Goal: Information Seeking & Learning: Learn about a topic

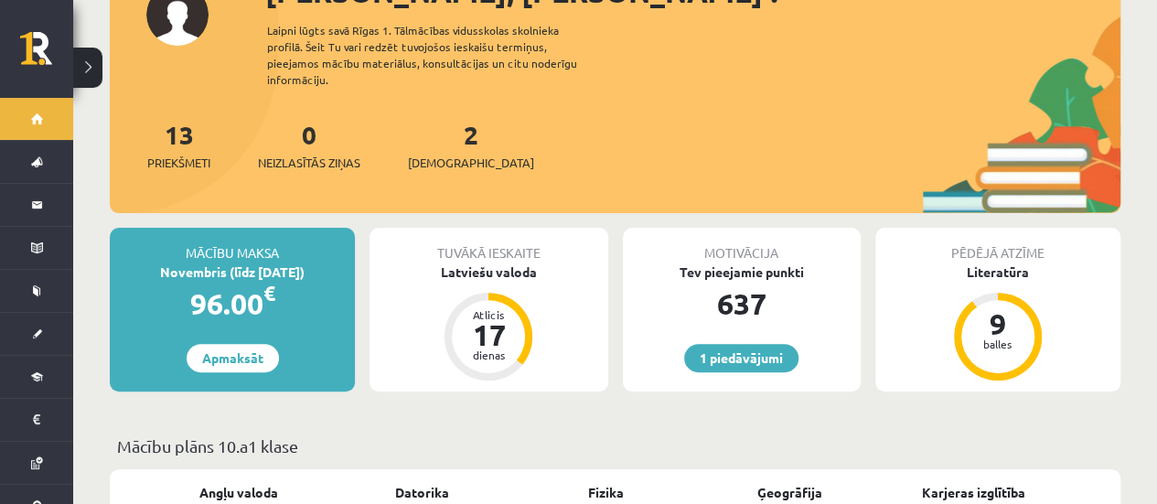
scroll to position [183, 0]
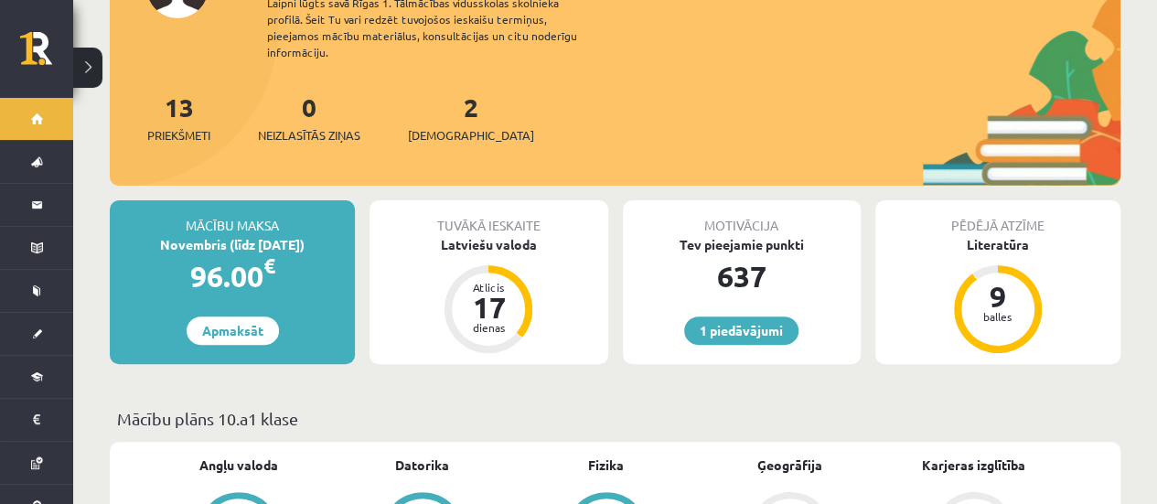
click at [763, 254] on div "637" at bounding box center [742, 276] width 238 height 44
click at [737, 283] on div "Motivācija Tev pieejamie punkti 637 1 piedāvājumi" at bounding box center [742, 282] width 238 height 164
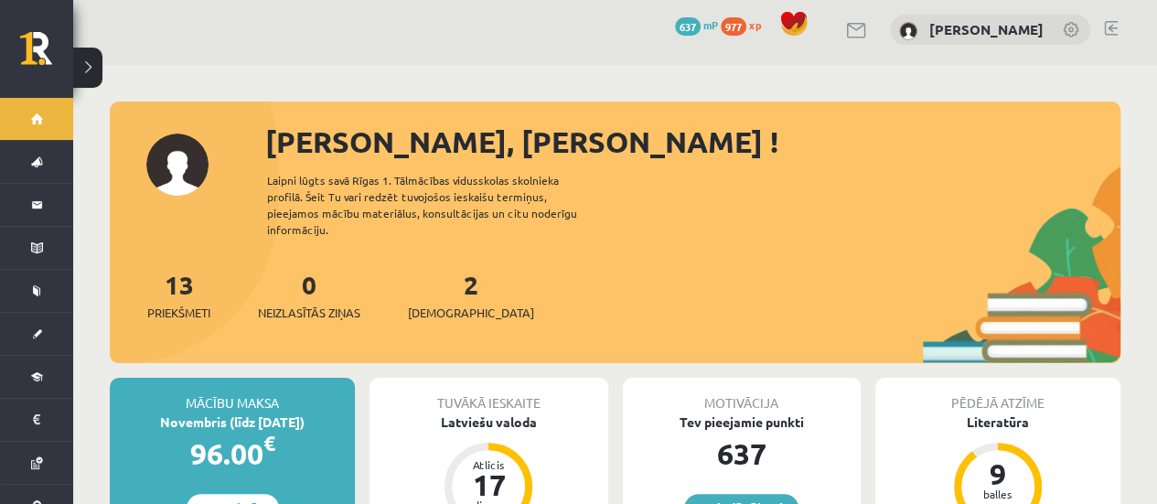
scroll to position [0, 0]
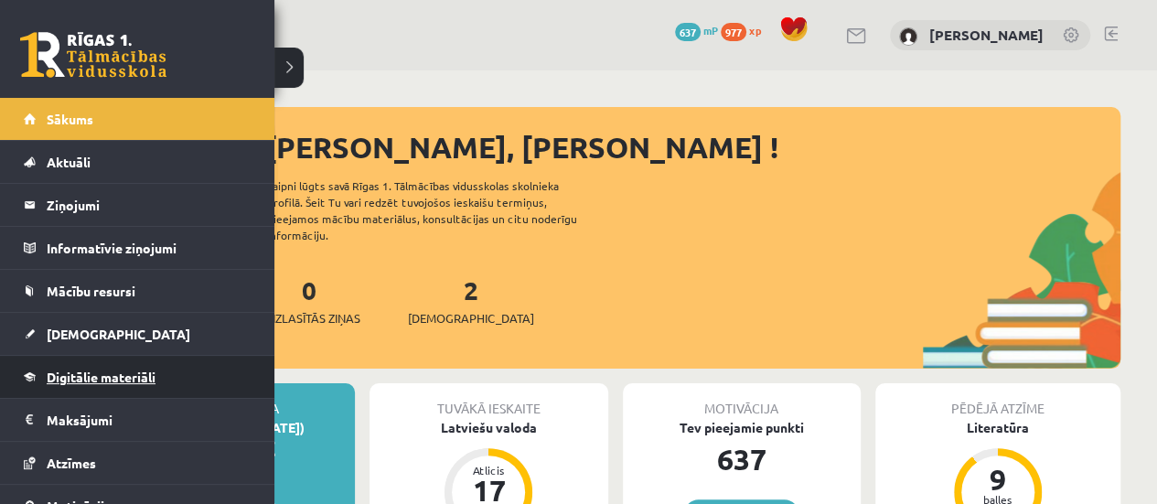
click at [132, 380] on span "Digitālie materiāli" at bounding box center [101, 377] width 109 height 16
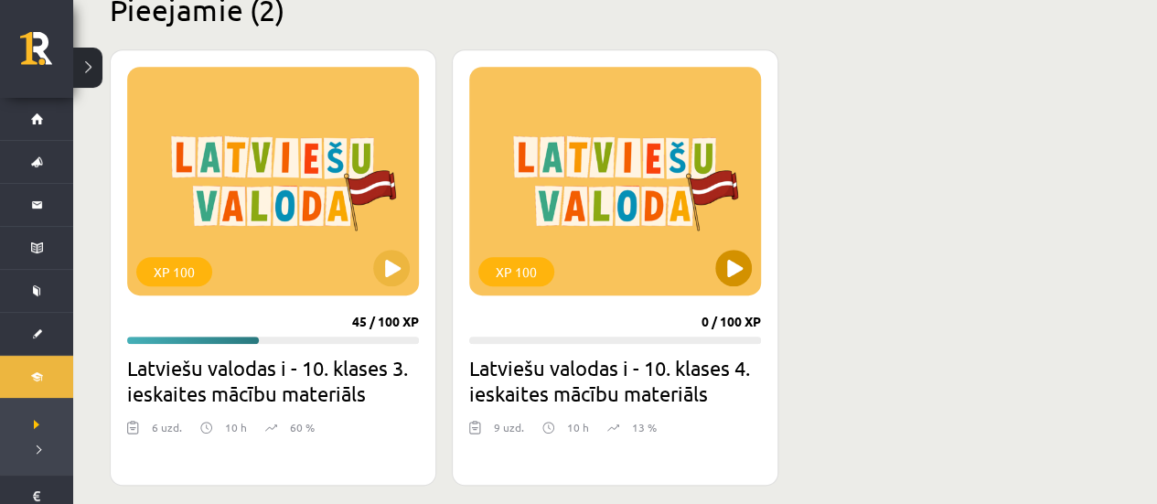
scroll to position [549, 0]
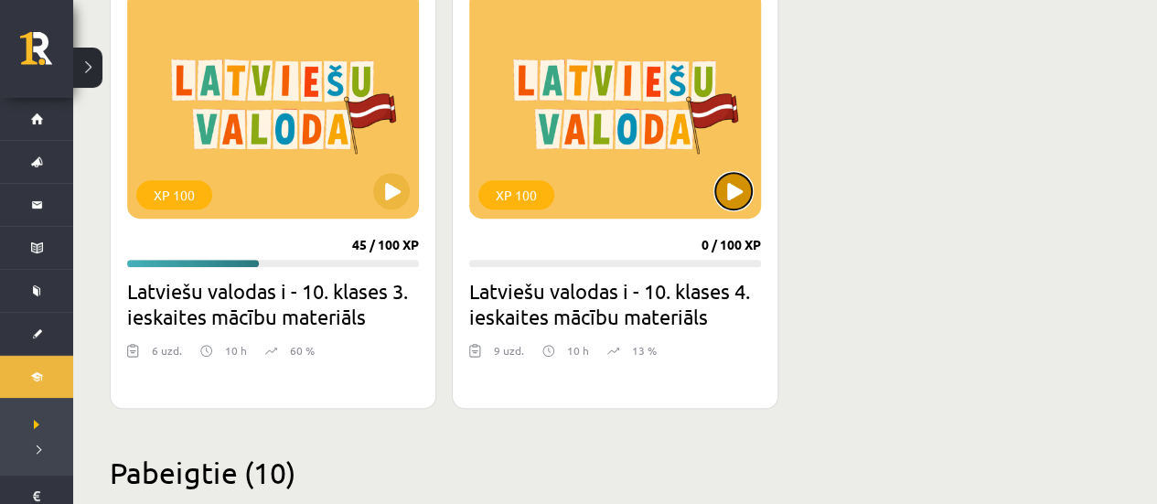
click at [734, 196] on button at bounding box center [733, 191] width 37 height 37
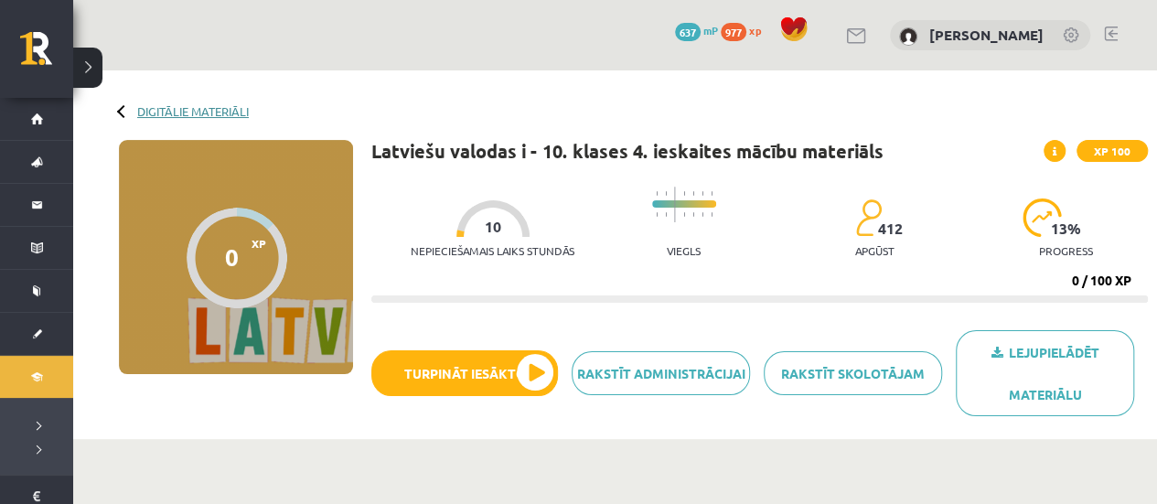
click at [221, 116] on link "Digitālie materiāli" at bounding box center [193, 111] width 112 height 14
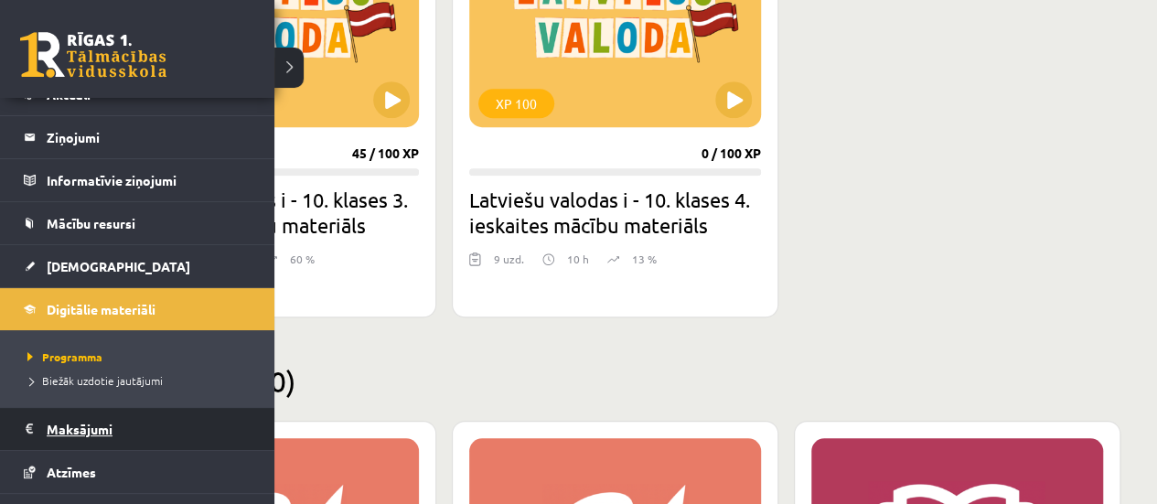
scroll to position [181, 0]
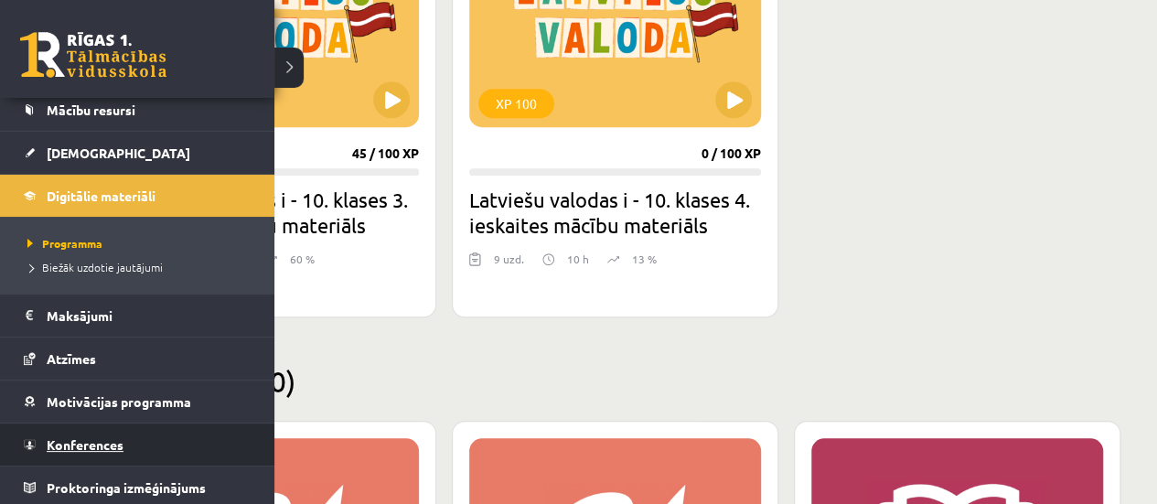
click at [91, 441] on span "Konferences" at bounding box center [85, 444] width 77 height 16
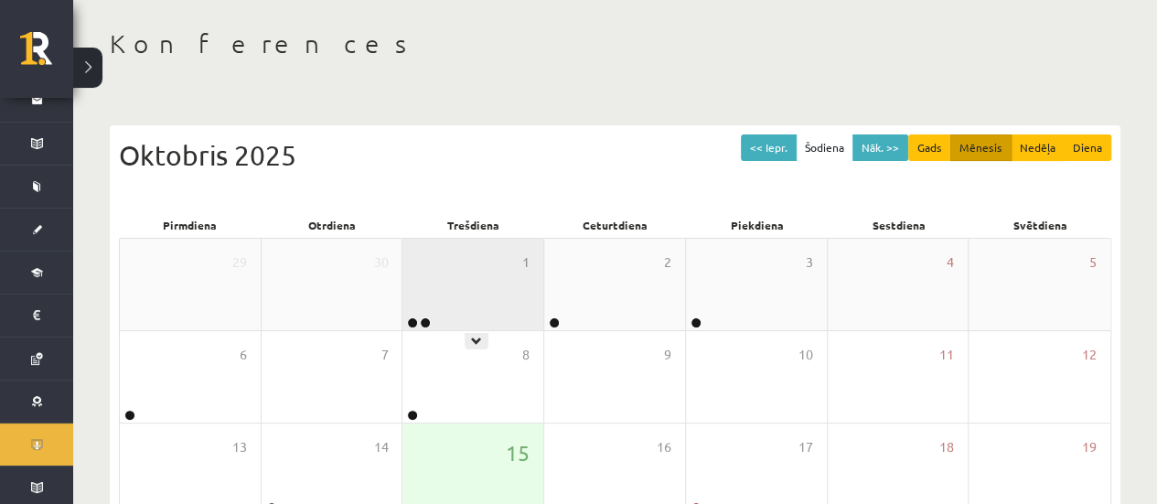
scroll to position [274, 0]
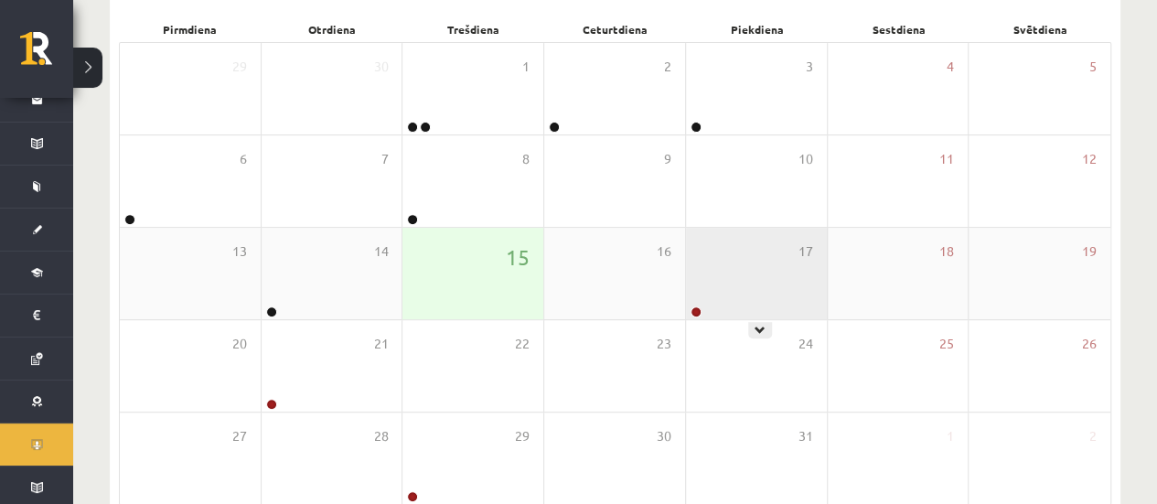
click at [742, 312] on div "17" at bounding box center [756, 273] width 141 height 91
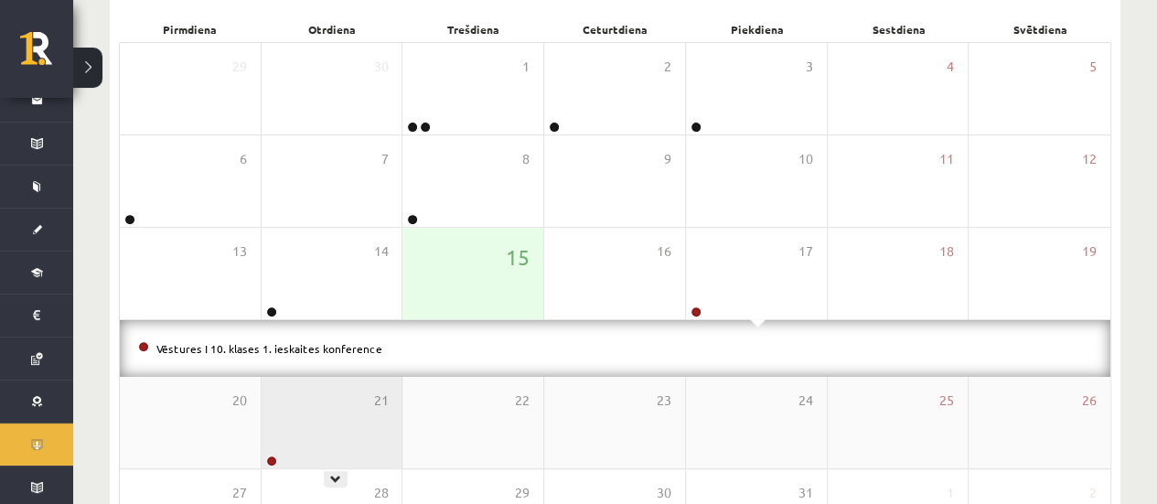
click at [335, 433] on div "21" at bounding box center [332, 422] width 141 height 91
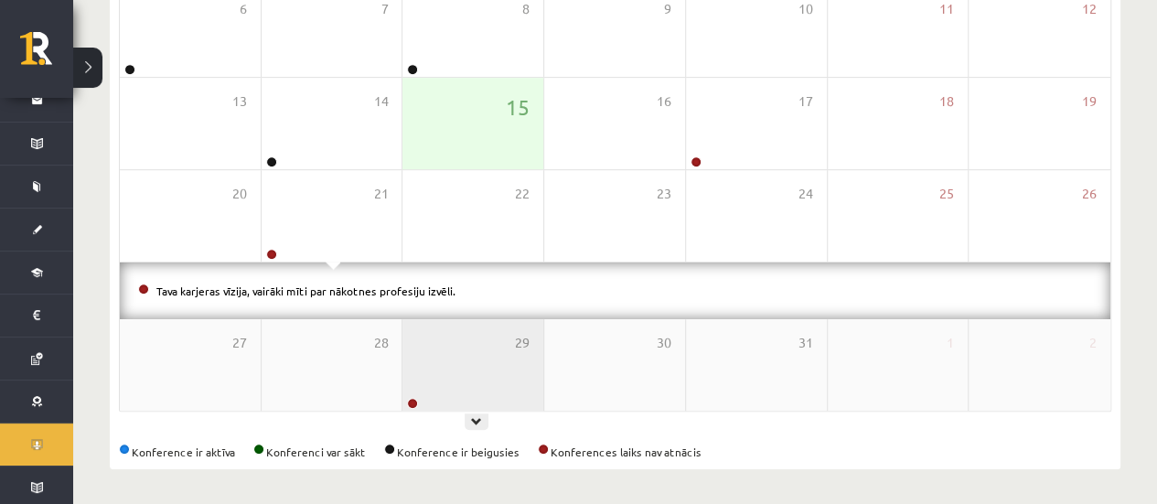
click at [455, 367] on div "29" at bounding box center [472, 364] width 141 height 91
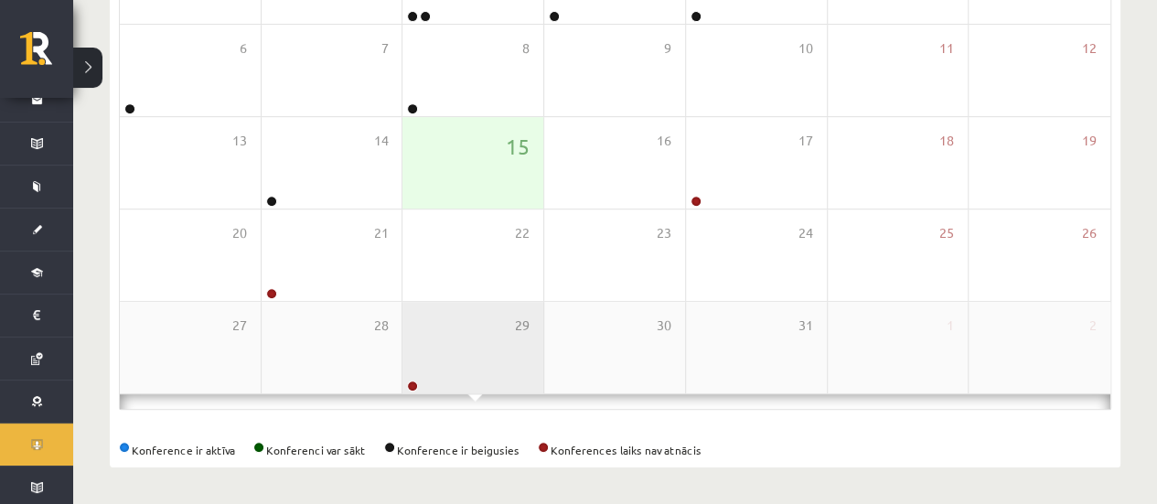
scroll to position [424, 0]
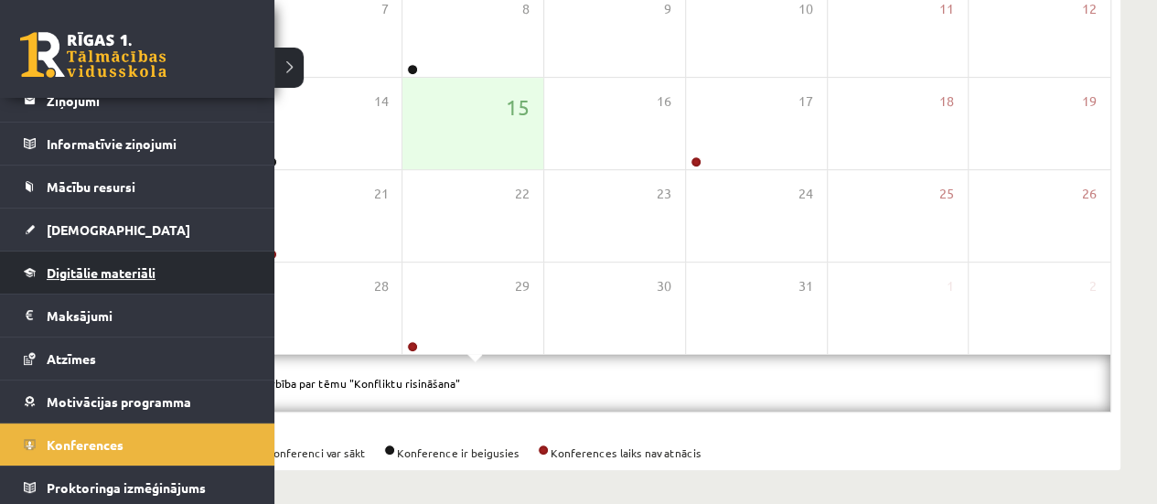
click at [112, 284] on link "Digitālie materiāli" at bounding box center [138, 273] width 228 height 42
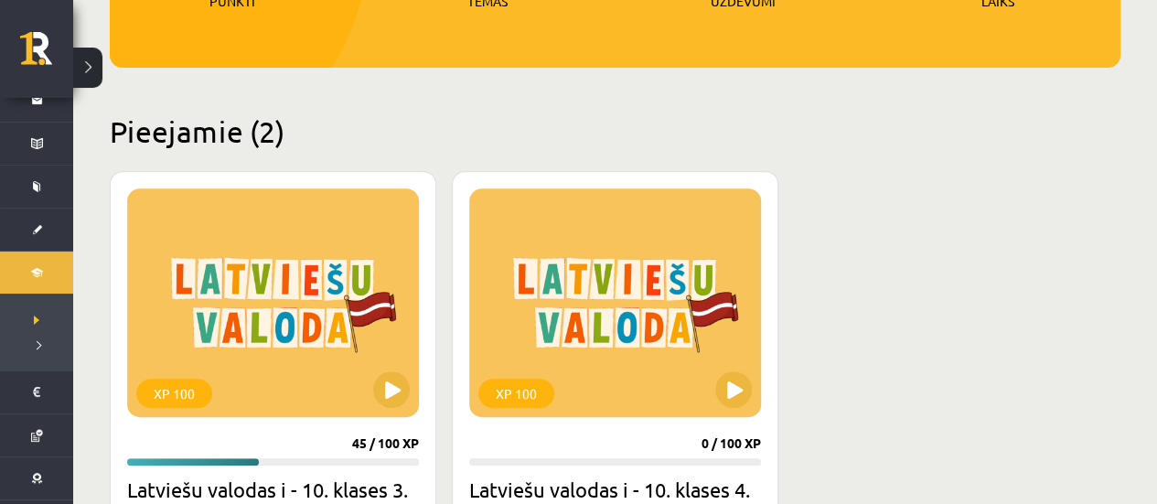
scroll to position [457, 0]
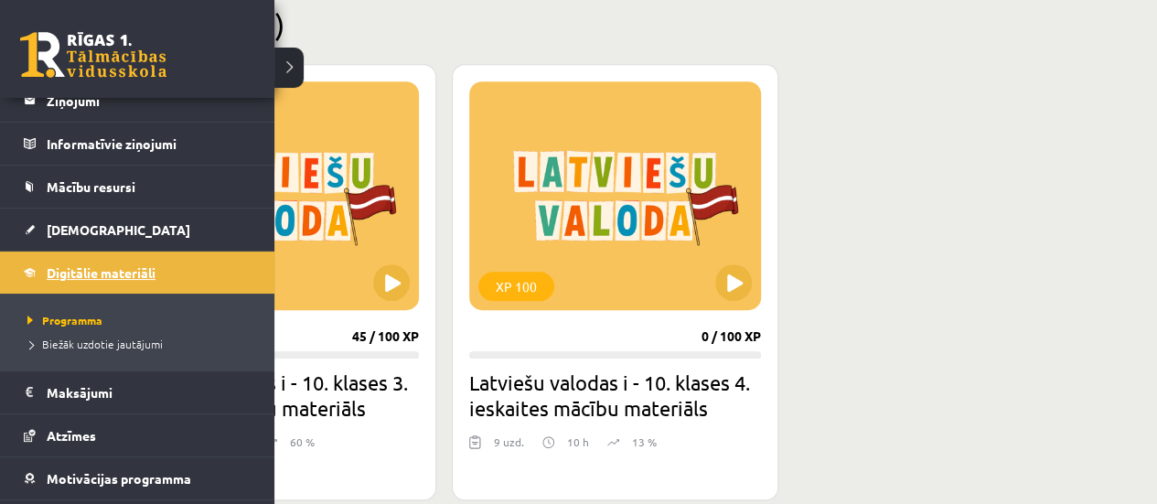
click at [115, 269] on span "Digitālie materiāli" at bounding box center [101, 272] width 109 height 16
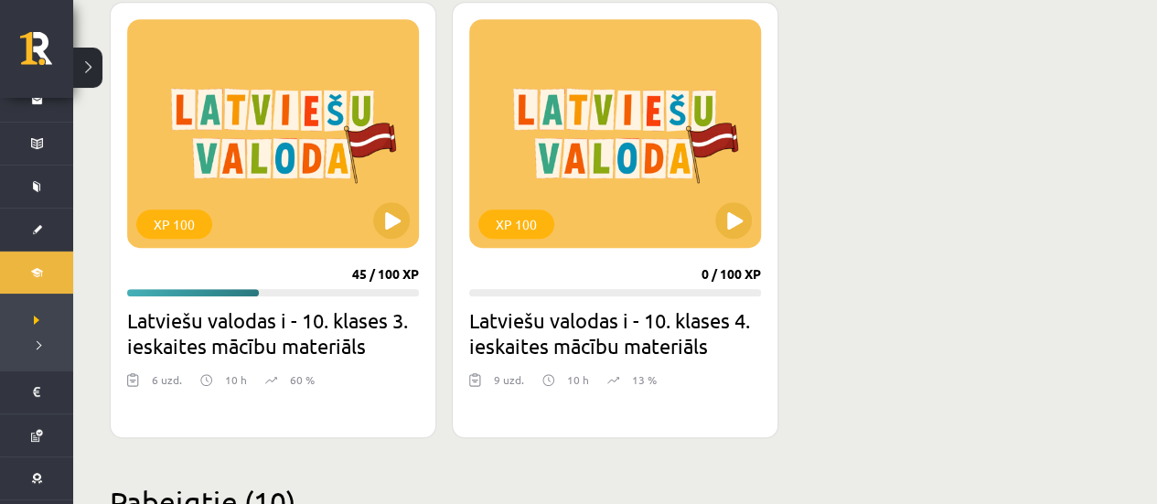
scroll to position [549, 0]
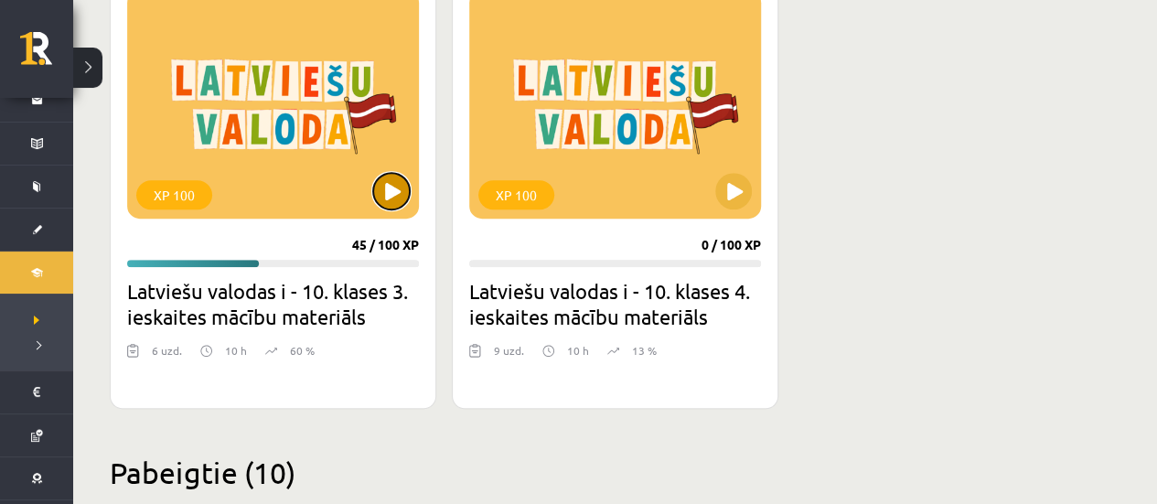
click at [388, 203] on button at bounding box center [391, 191] width 37 height 37
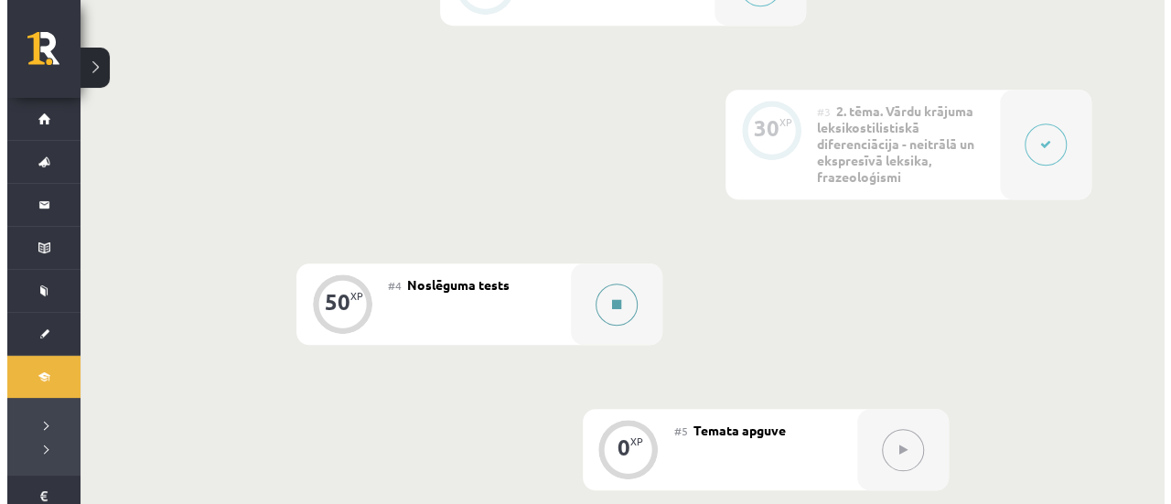
scroll to position [732, 0]
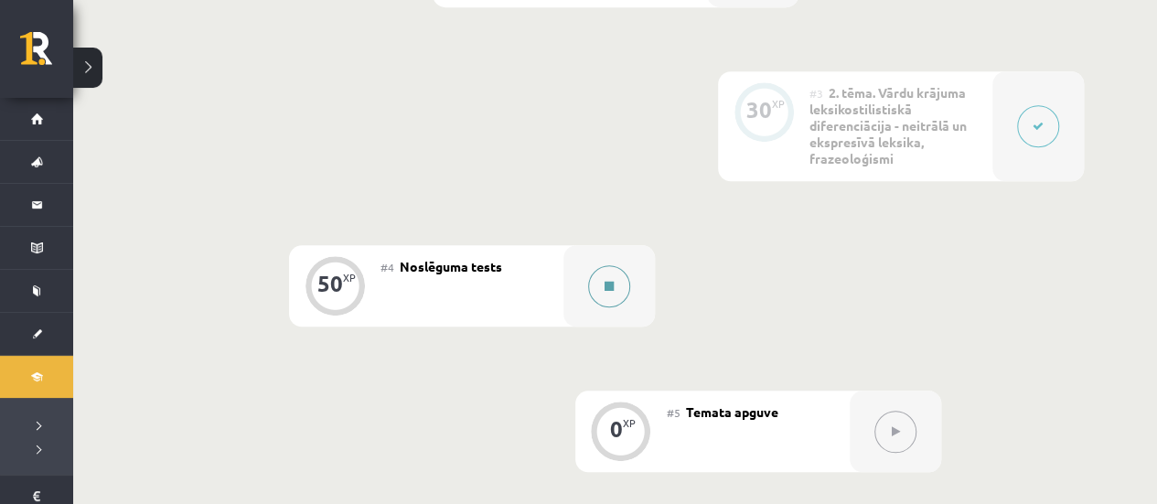
click at [605, 278] on button at bounding box center [609, 286] width 42 height 42
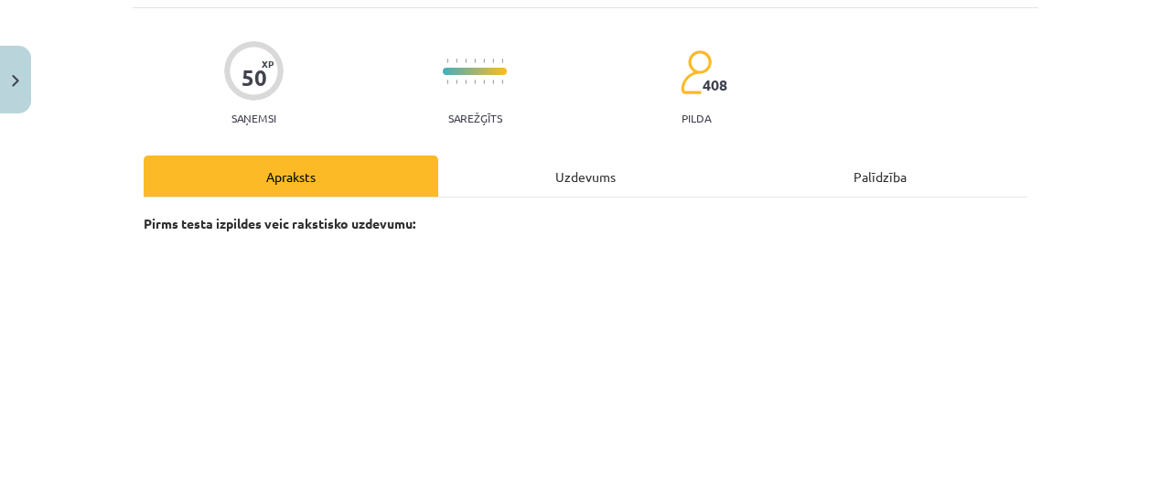
scroll to position [0, 0]
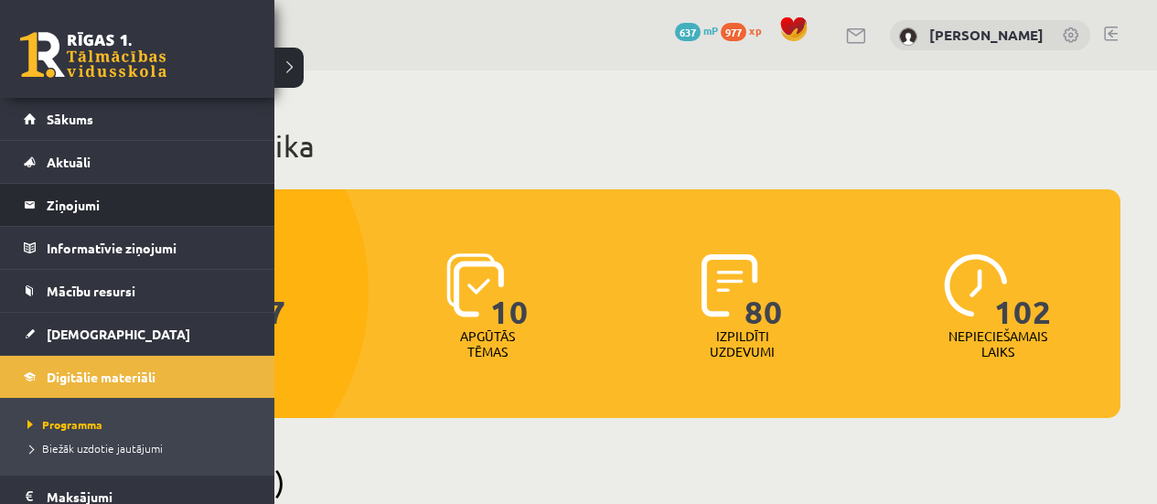
scroll to position [549, 0]
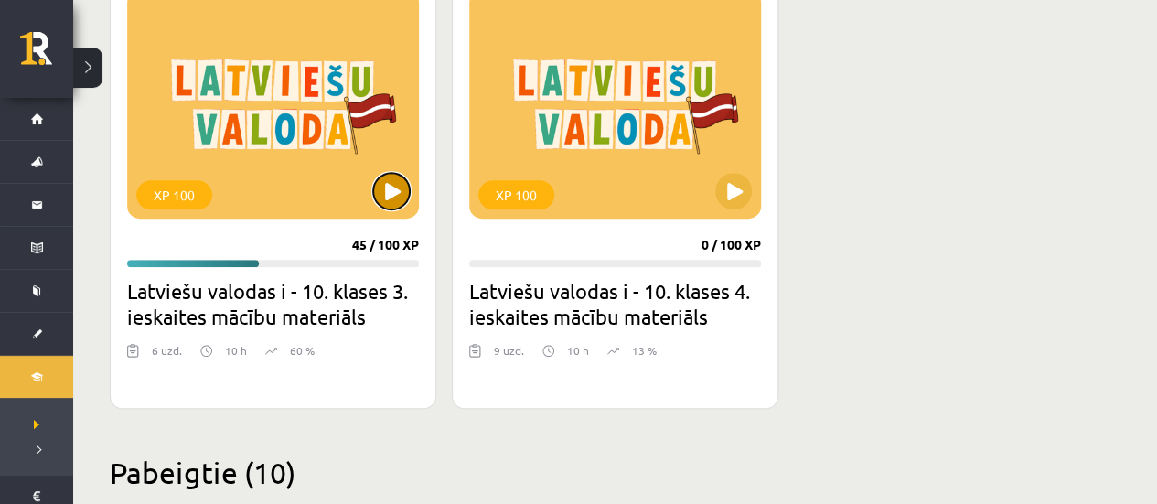
click at [393, 206] on button at bounding box center [391, 191] width 37 height 37
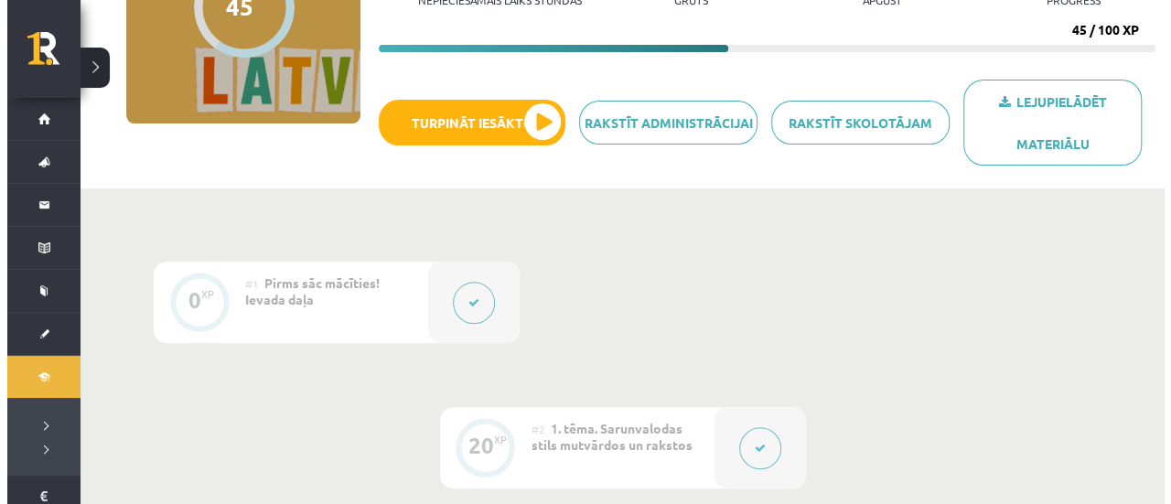
scroll to position [366, 0]
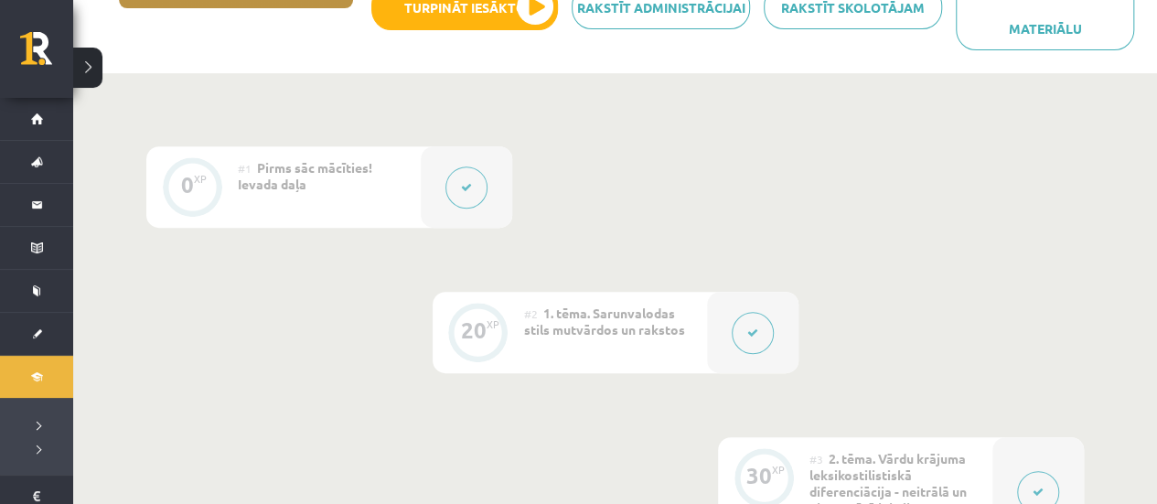
click at [737, 333] on button at bounding box center [753, 333] width 42 height 42
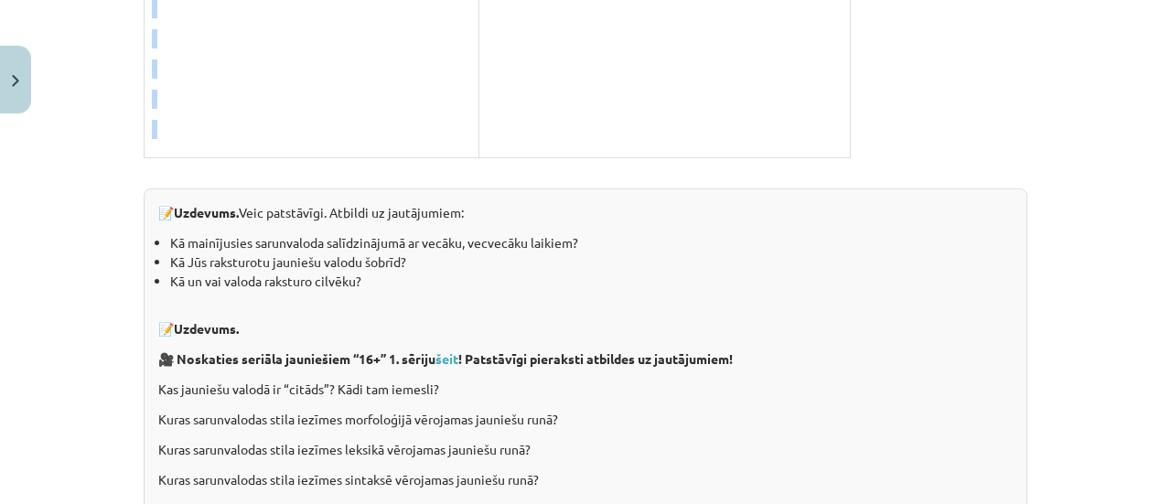
scroll to position [3905, 0]
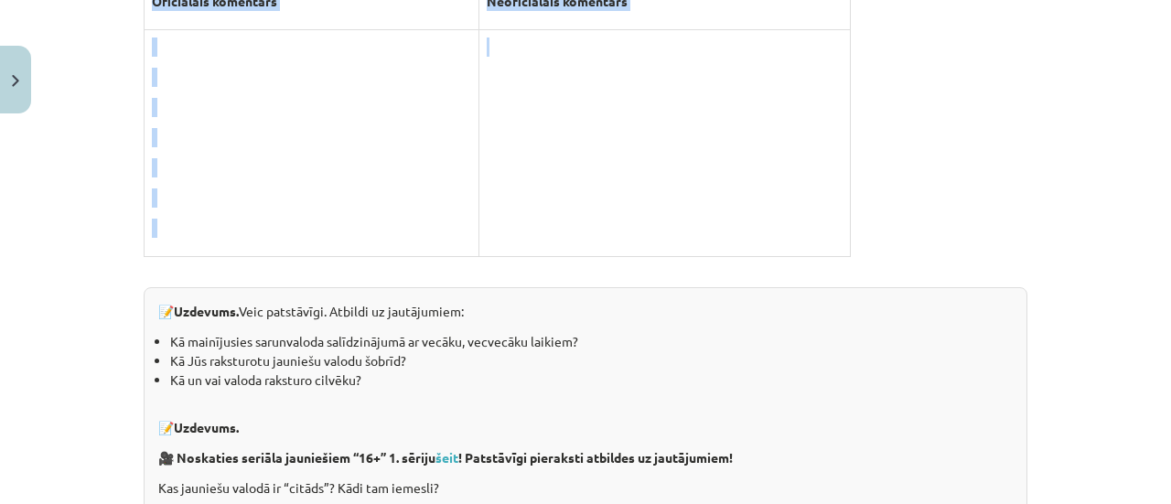
drag, startPoint x: 462, startPoint y: 122, endPoint x: 665, endPoint y: 155, distance: 205.7
copy div "Valodas stilu daudzveidība Dažkārt atsevišķi tiek izdalīts arī POPULĀRZINĀTNISK…"
drag, startPoint x: 69, startPoint y: 174, endPoint x: 111, endPoint y: 177, distance: 42.2
click at [69, 173] on div "Mācību tēma: Latviešu valodas i - 10. klases 3. ieskaites mācību materiāls #2 1…" at bounding box center [585, 252] width 1171 height 504
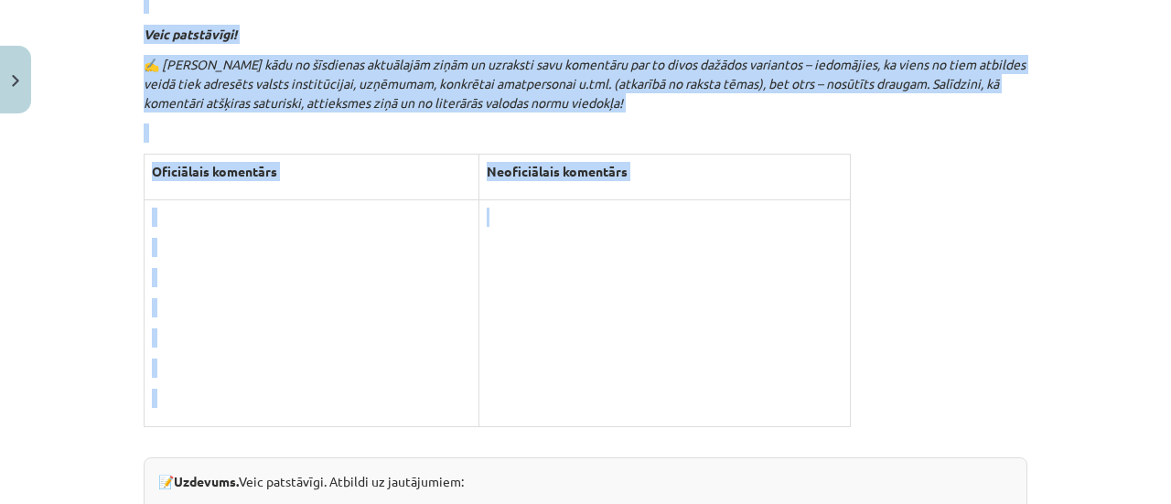
scroll to position [3722, 0]
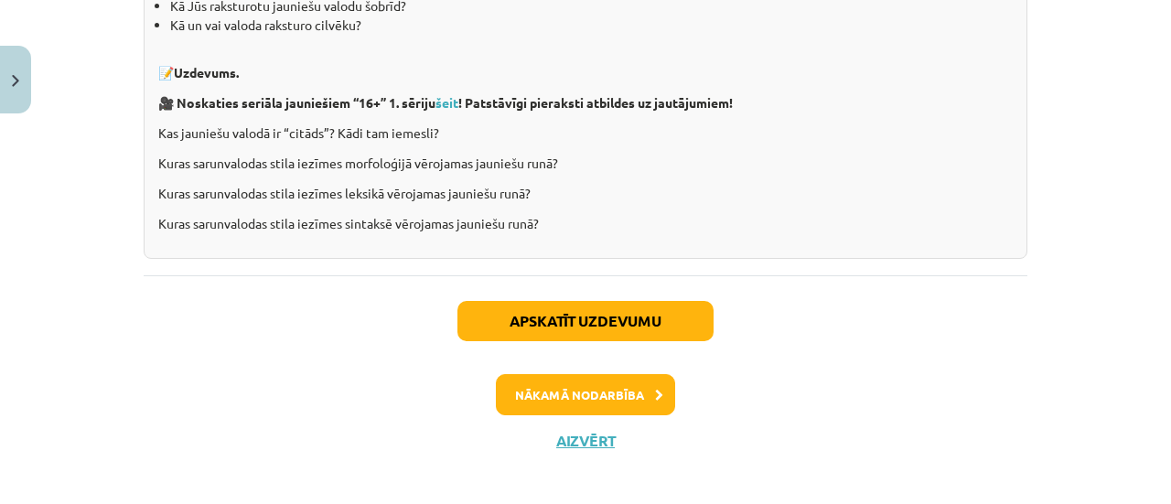
scroll to position [4265, 0]
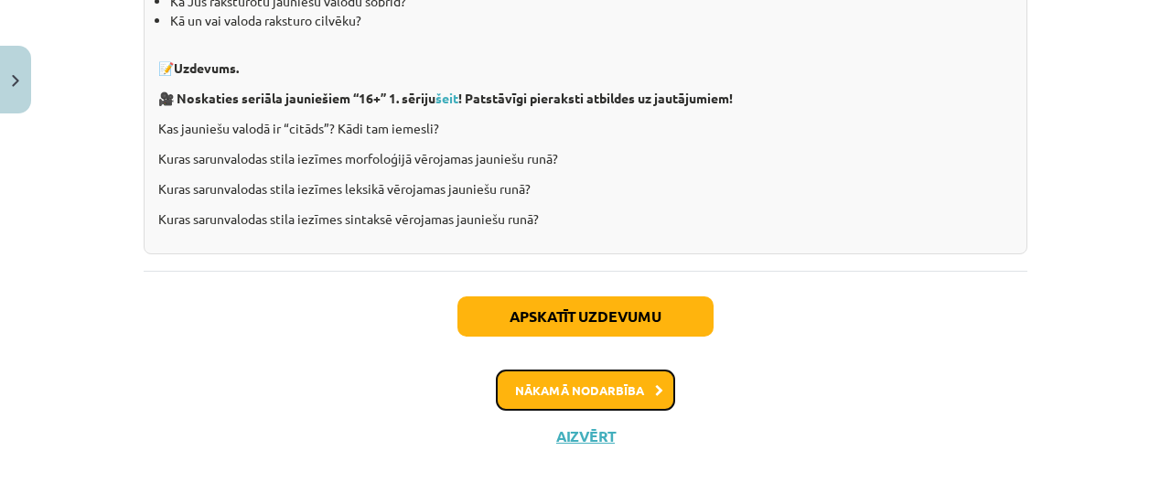
click at [601, 381] on button "Nākamā nodarbība" at bounding box center [585, 390] width 179 height 42
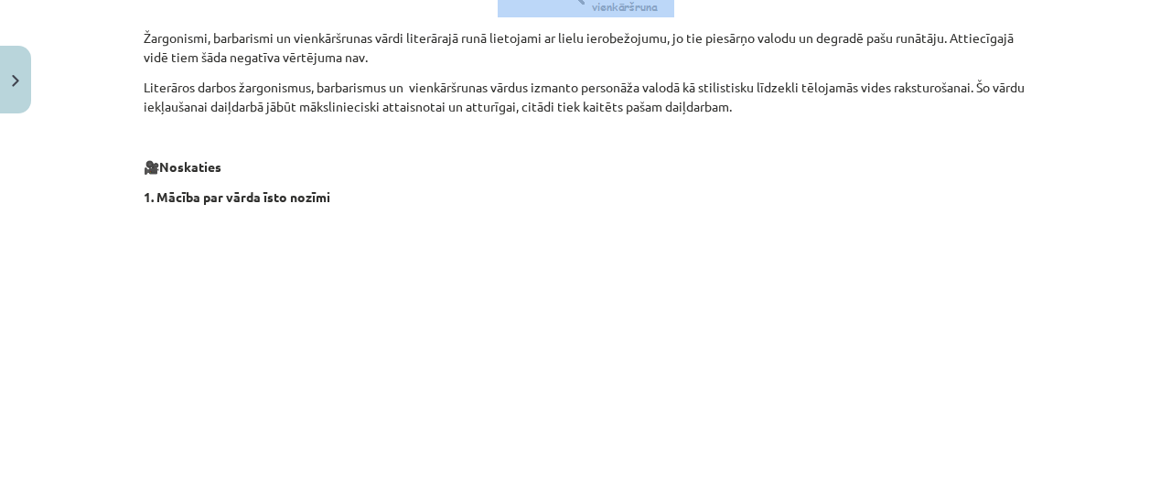
scroll to position [4170, 0]
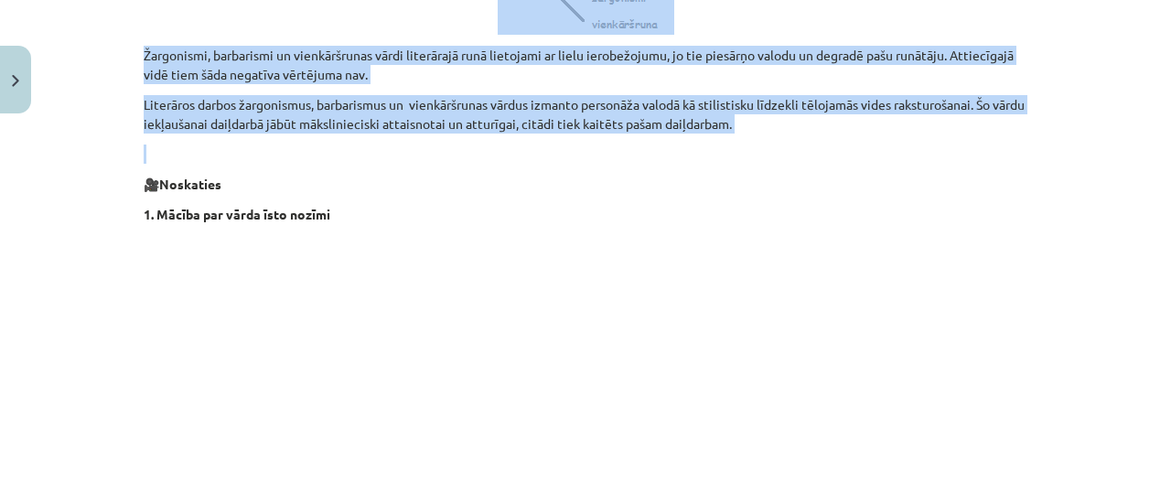
drag, startPoint x: 513, startPoint y: 279, endPoint x: 907, endPoint y: 151, distance: 414.4
copy div "Neitrālā leksika Neitrālā leksika ir vispārlietojamo vārdu krājuma pamats - vār…"
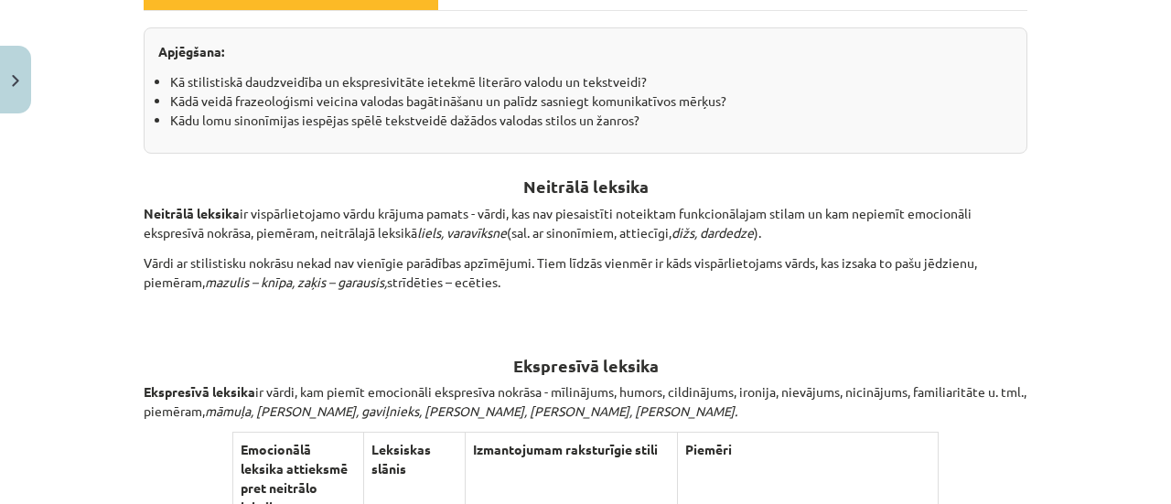
scroll to position [0, 0]
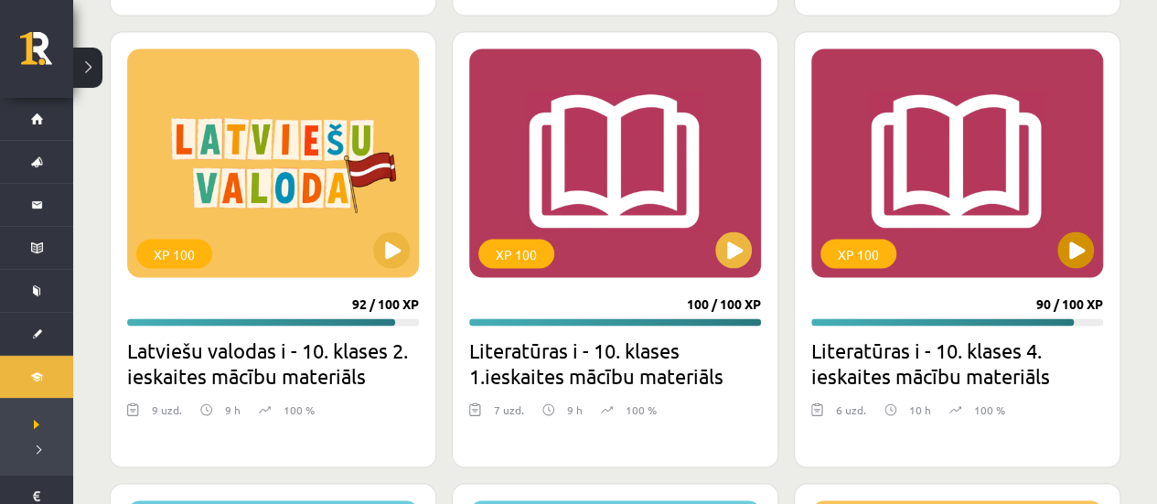
scroll to position [1646, 0]
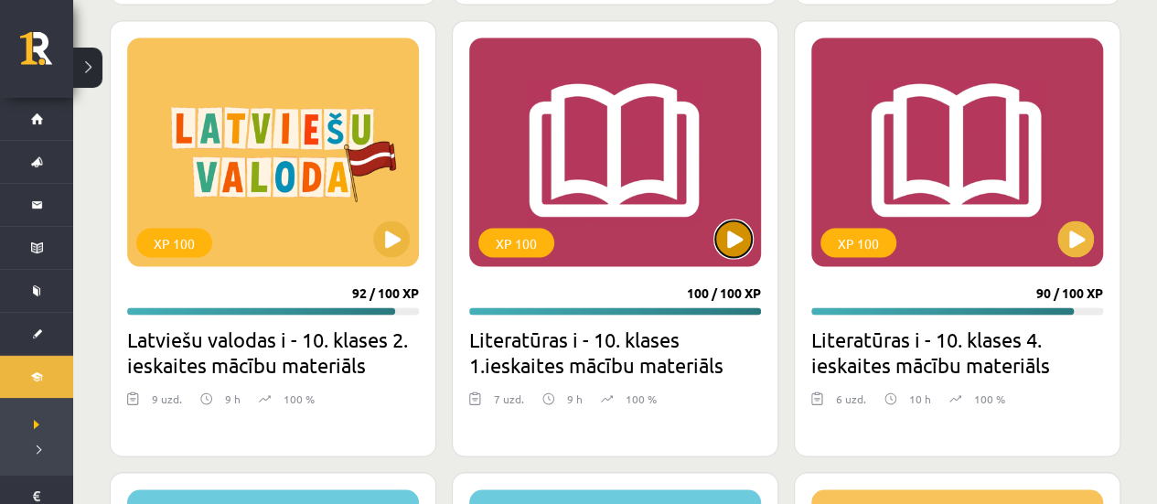
click at [729, 232] on button at bounding box center [733, 238] width 37 height 37
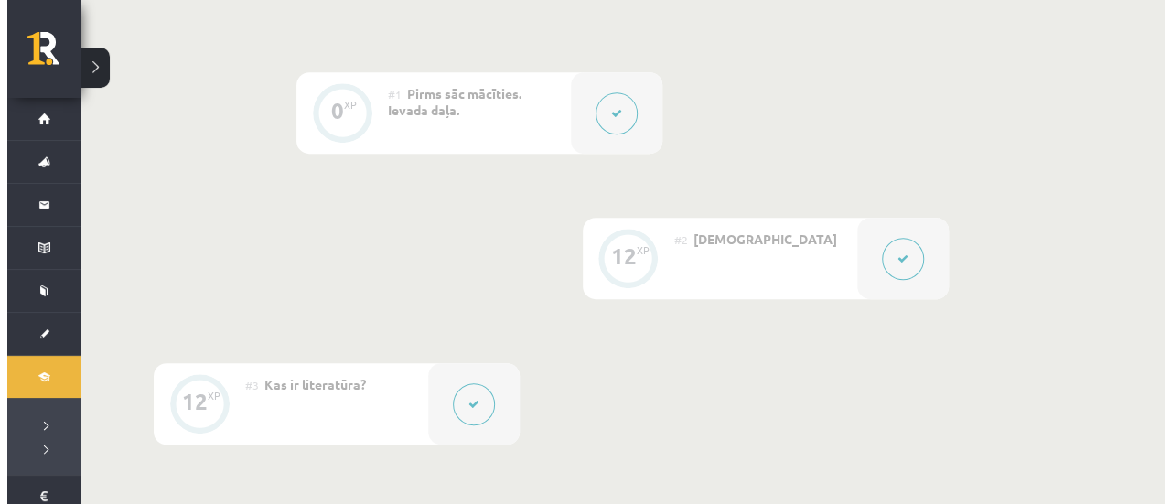
scroll to position [457, 0]
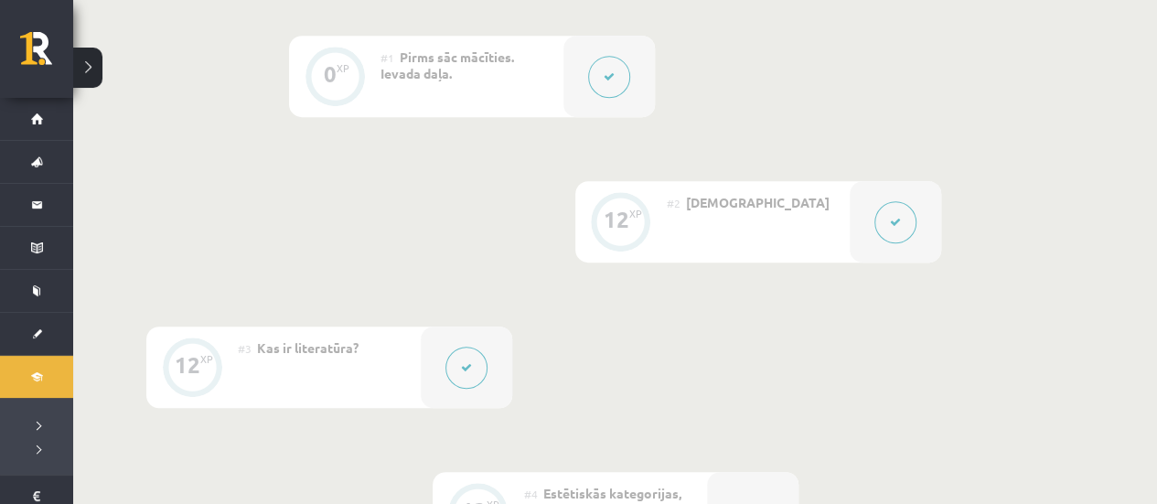
click at [885, 222] on button at bounding box center [895, 222] width 42 height 42
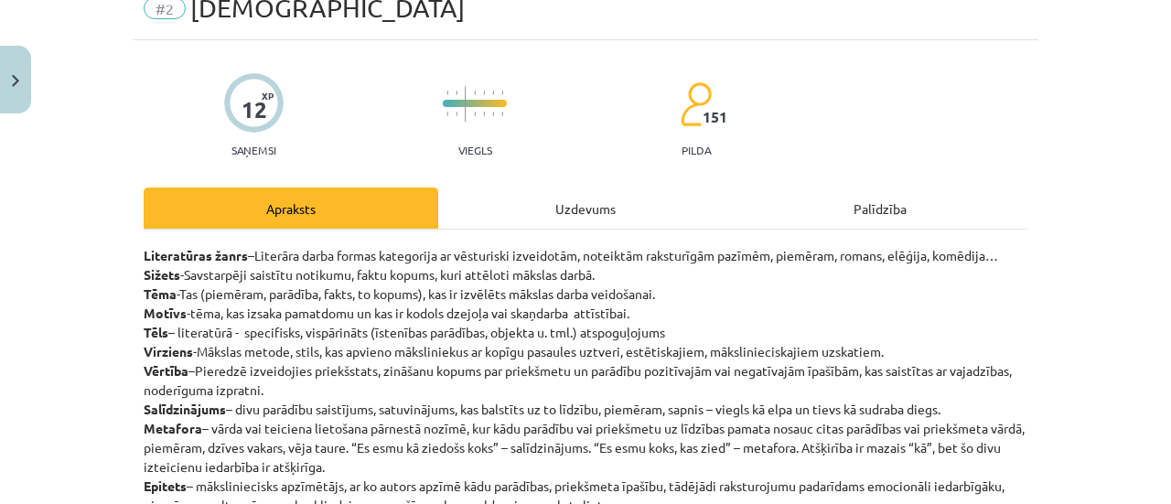
scroll to position [0, 0]
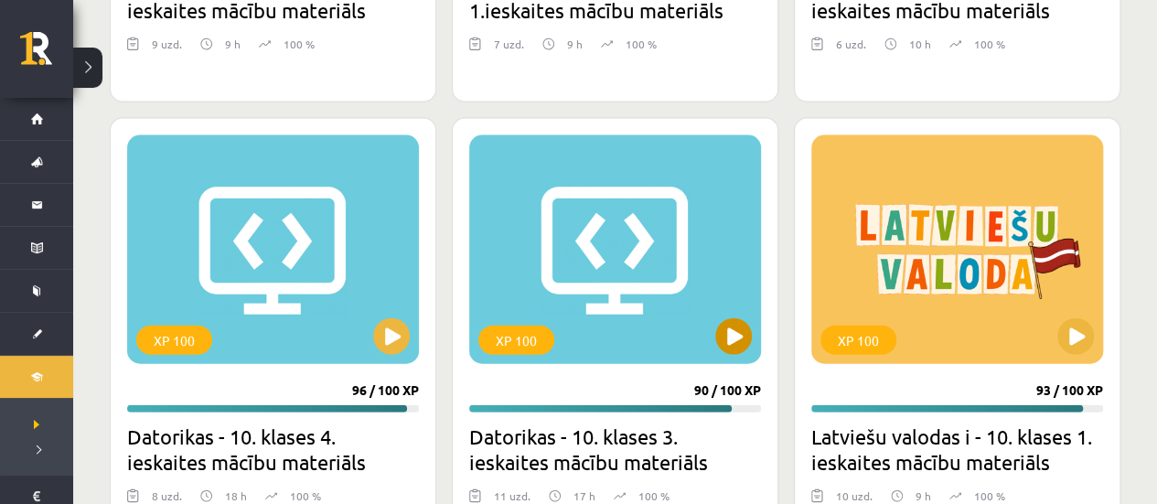
scroll to position [2012, 0]
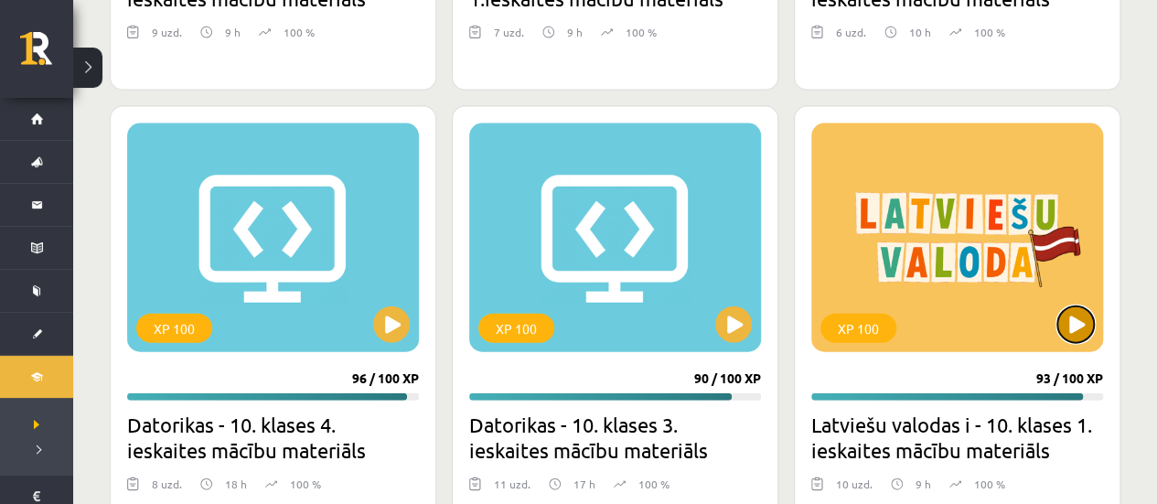
click at [1072, 319] on button at bounding box center [1075, 324] width 37 height 37
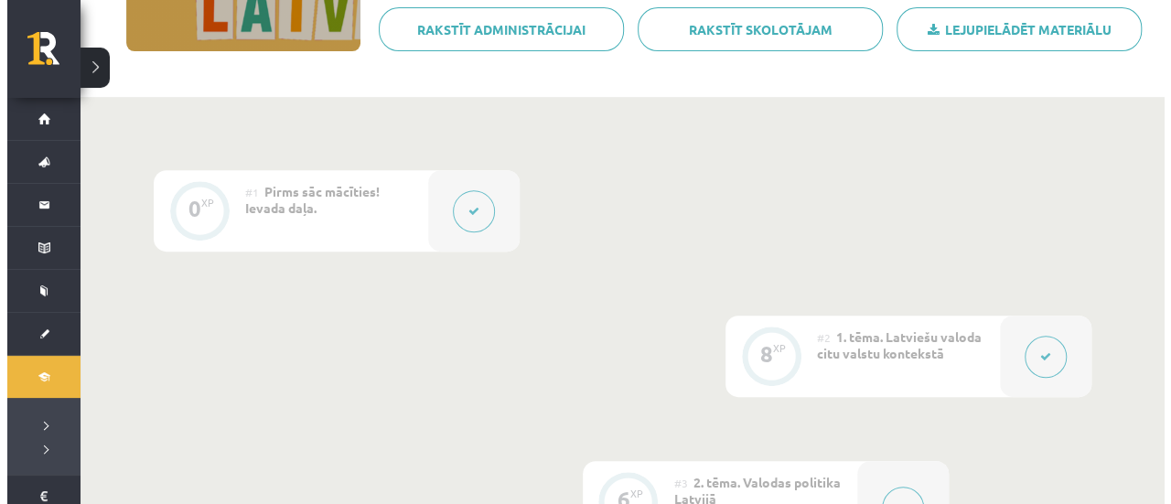
scroll to position [366, 0]
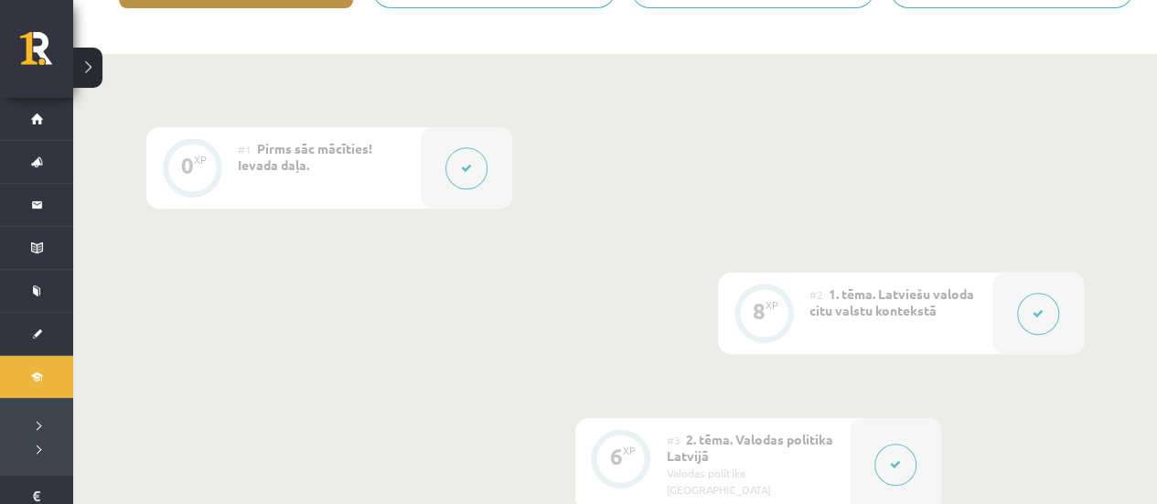
click at [1037, 311] on icon at bounding box center [1038, 313] width 11 height 11
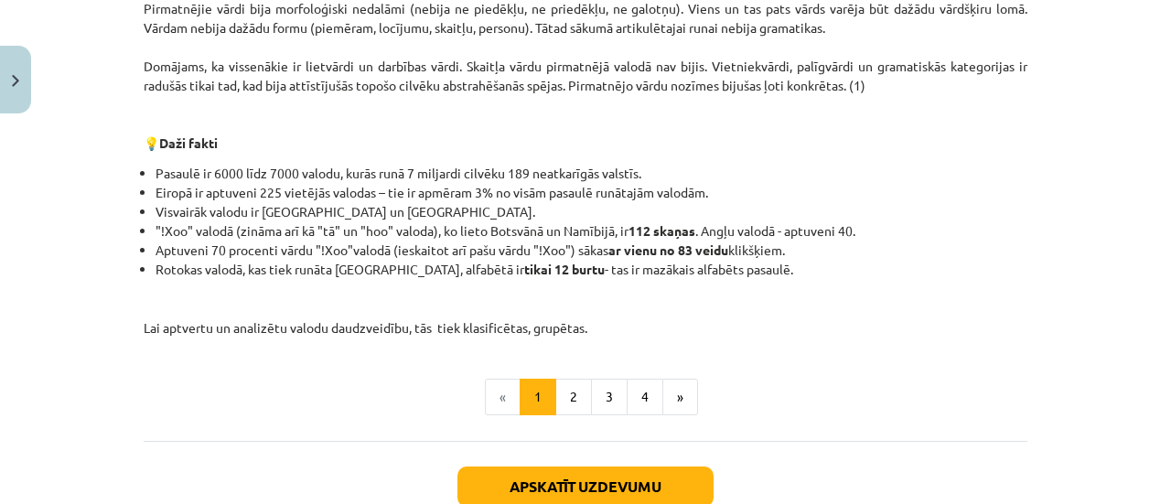
scroll to position [823, 0]
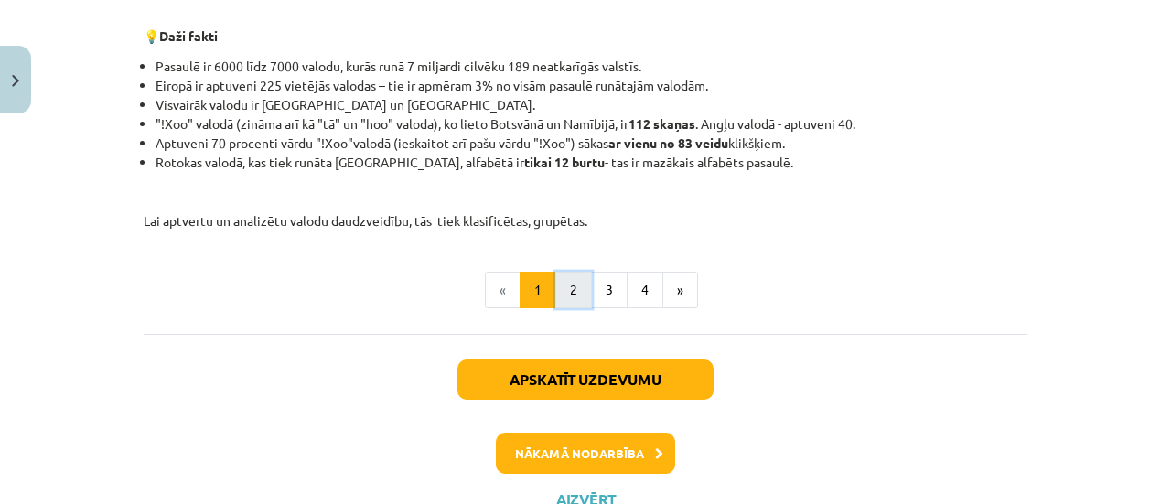
click at [560, 281] on button "2" at bounding box center [573, 290] width 37 height 37
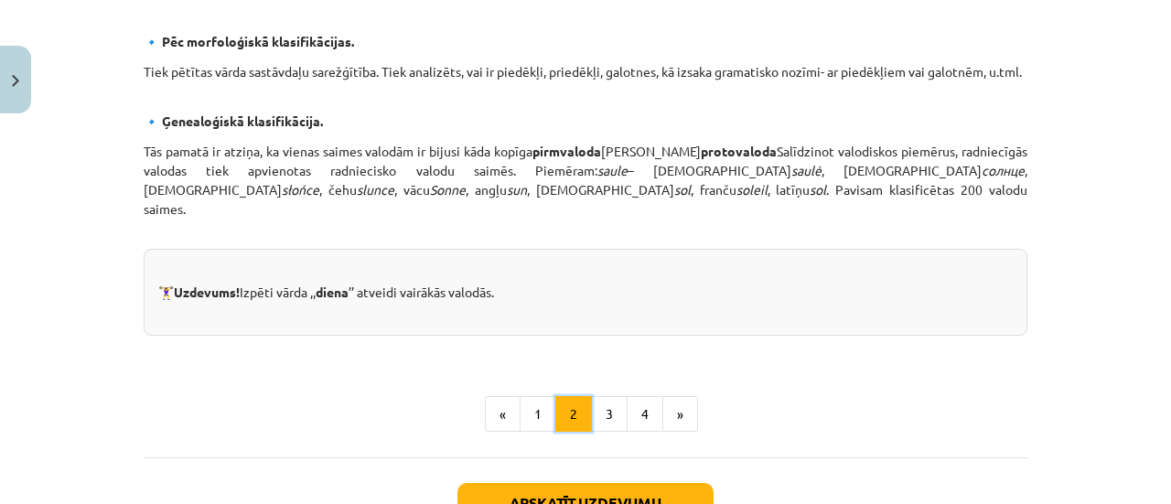
scroll to position [875, 0]
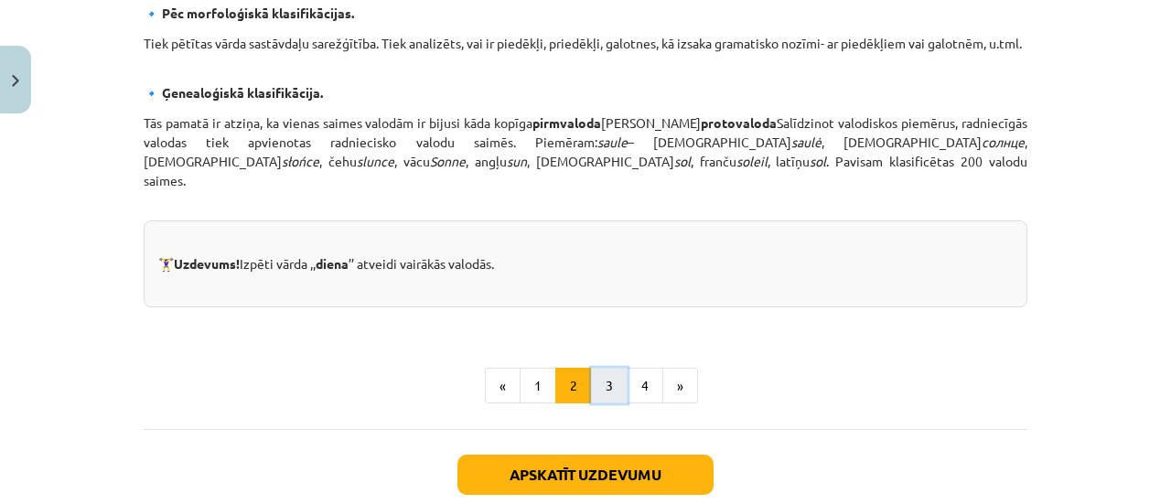
click at [593, 387] on button "3" at bounding box center [609, 386] width 37 height 37
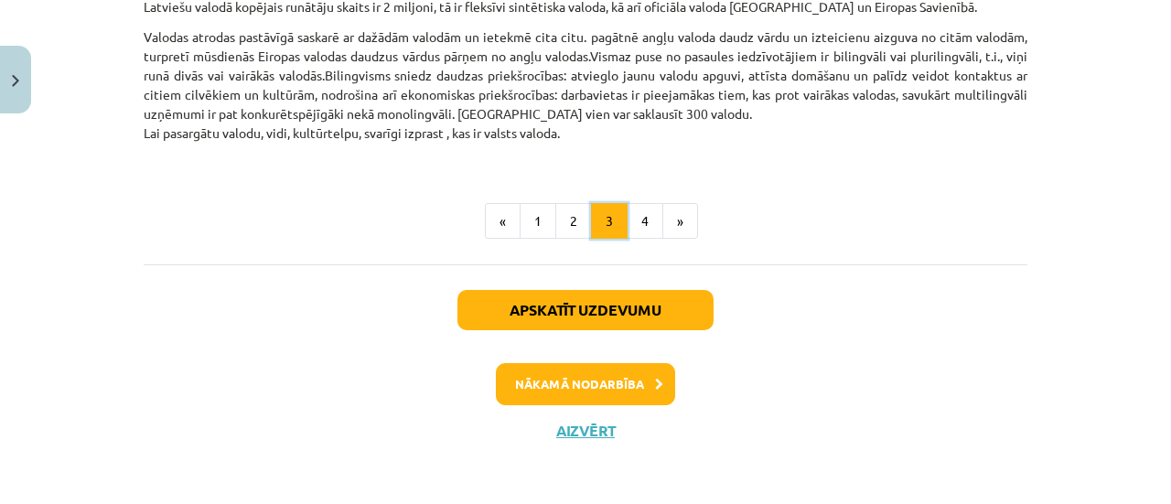
scroll to position [1862, 0]
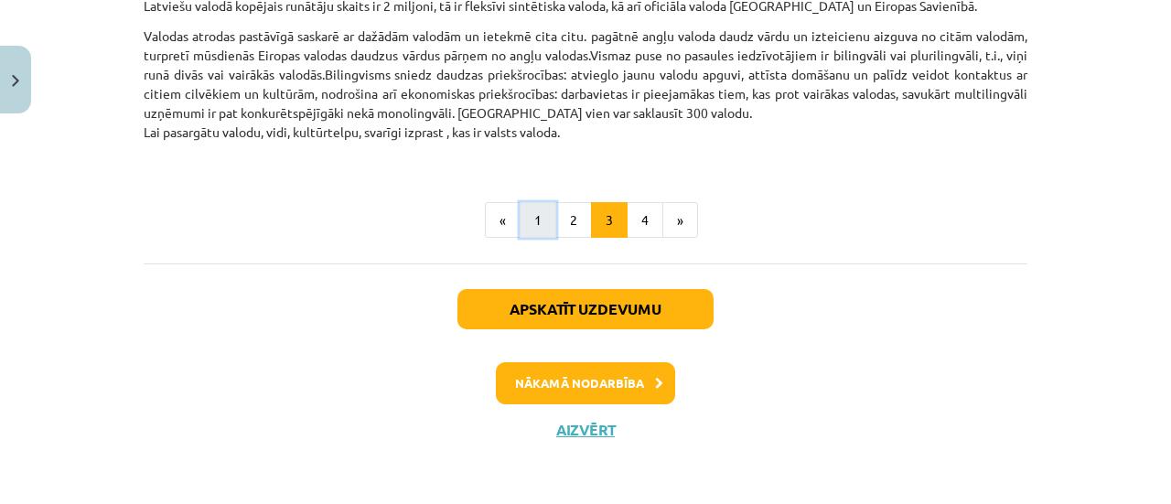
click at [537, 209] on button "1" at bounding box center [537, 220] width 37 height 37
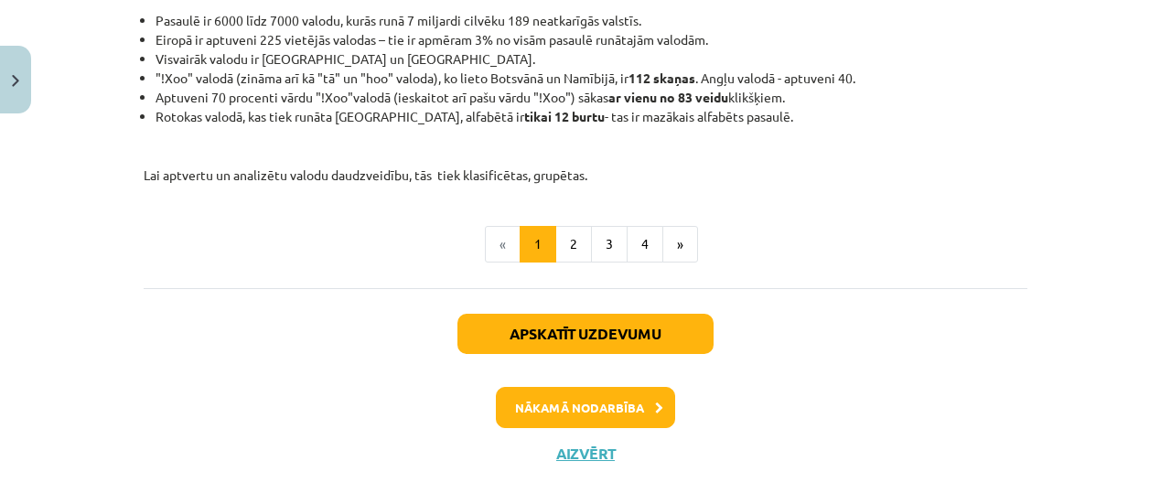
scroll to position [892, 0]
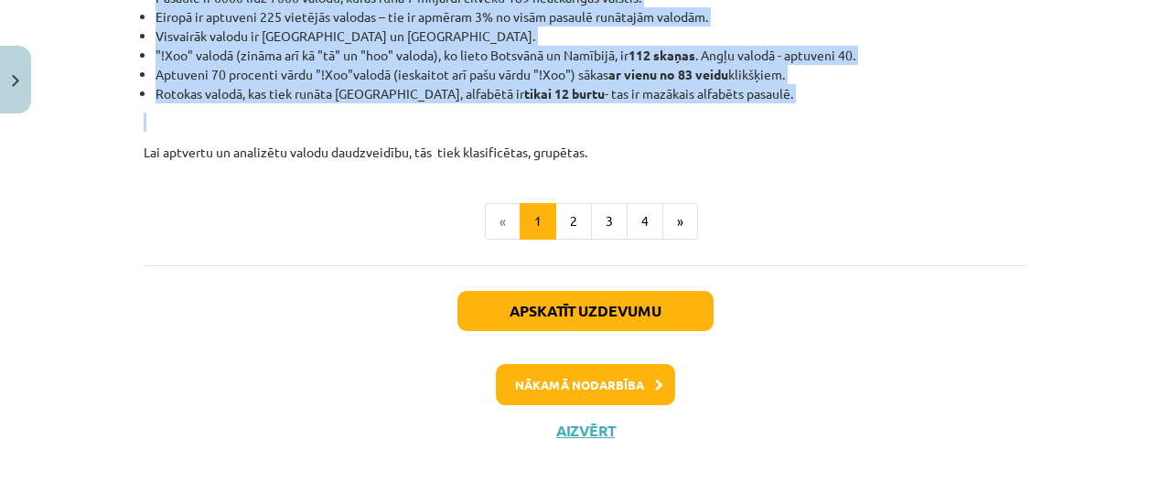
drag, startPoint x: 481, startPoint y: 109, endPoint x: 779, endPoint y: 108, distance: 298.1
copy div "Valodas rašanās teorijas Valodas cilmes jautājums ir ļoti plašs un ir cieši sai…"
click at [555, 218] on button "2" at bounding box center [573, 221] width 37 height 37
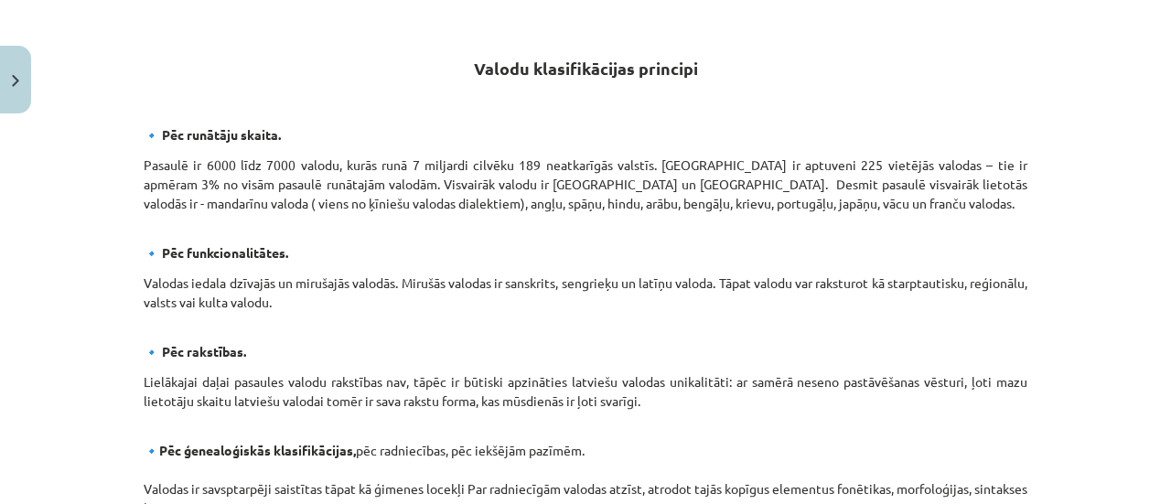
scroll to position [326, 0]
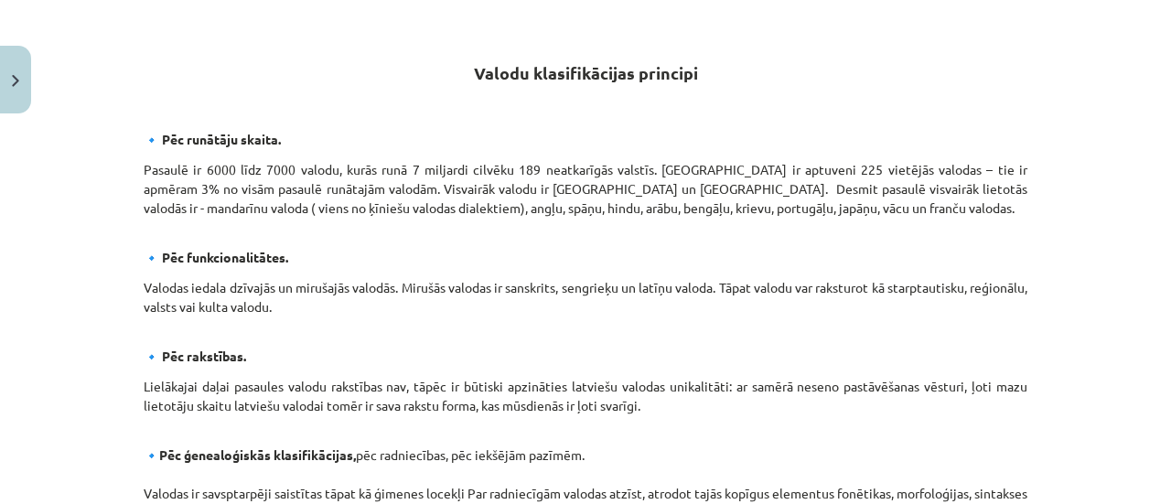
click at [562, 212] on p "Pasaulē ir 6000 līdz 7000 valodu, kurās runā 7 miljardi cilvēku 189 neatkarīgās…" at bounding box center [585, 198] width 883 height 77
click at [849, 172] on p "Pasaulē ir 6000 līdz 7000 valodu, kurās runā 7 miljardi cilvēku 189 neatkarīgās…" at bounding box center [585, 198] width 883 height 77
drag, startPoint x: 455, startPoint y: 62, endPoint x: 537, endPoint y: 268, distance: 221.3
click at [540, 280] on div "Valodu klasifikācijas principi 🔹 Pēc runātāju skaita. Pasaulē ir 6000 līdz 7000…" at bounding box center [585, 438] width 883 height 874
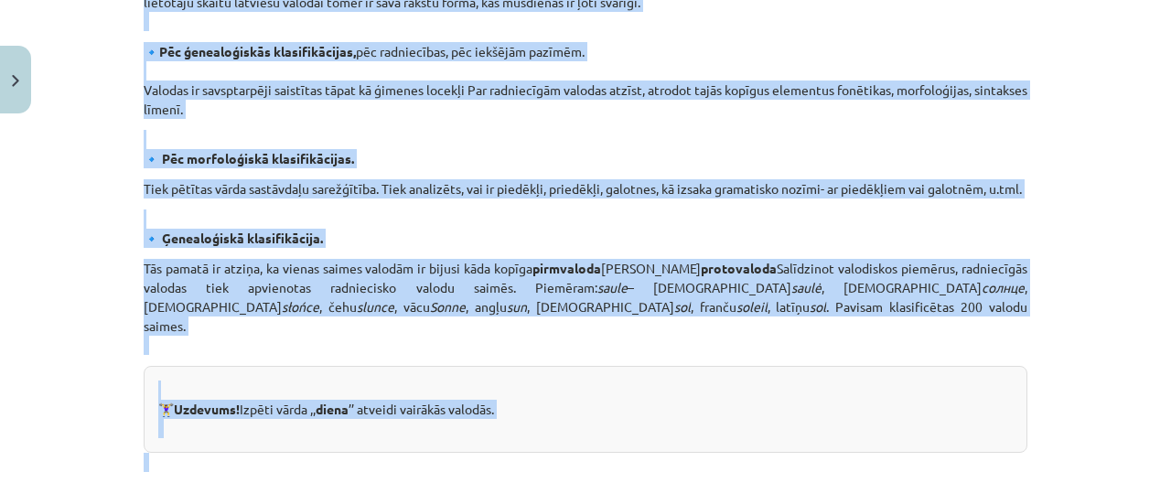
scroll to position [768, 0]
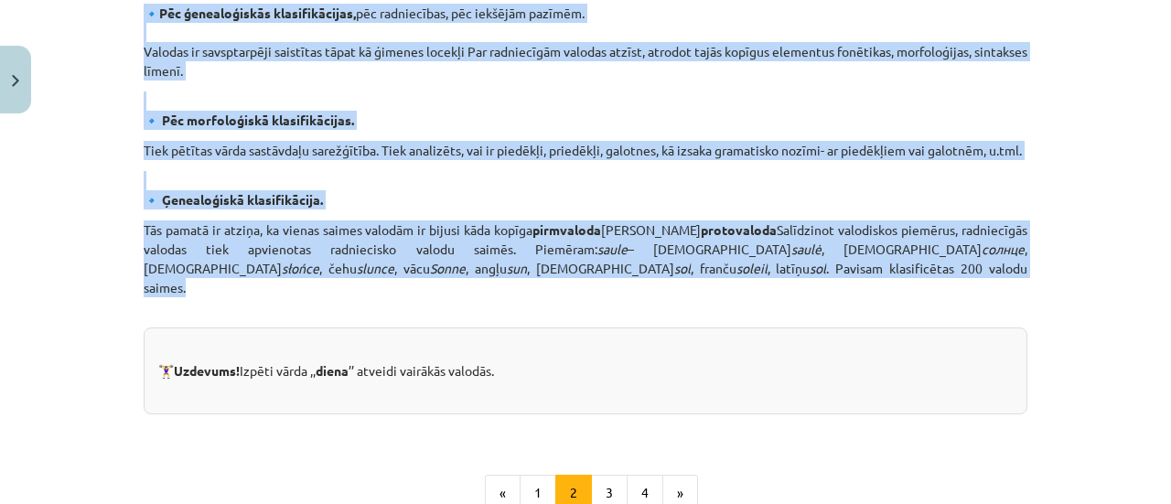
drag, startPoint x: 470, startPoint y: 64, endPoint x: 530, endPoint y: 285, distance: 229.4
copy div "Valodu klasifikācijas principi 🔹 Pēc runātāju skaita. Pasaulē ir 6000 līdz 7000…"
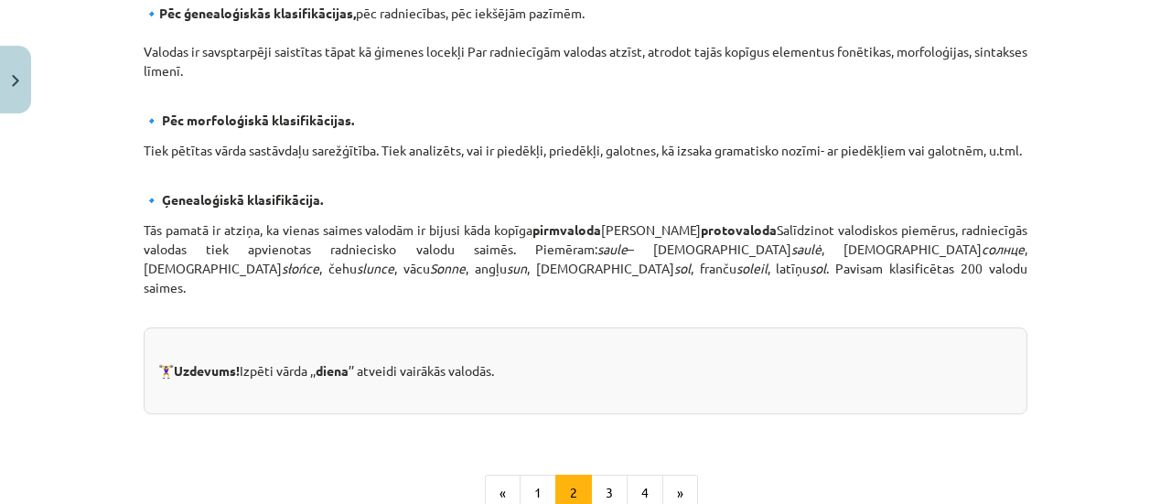
click at [626, 308] on p "Tās pamatā ir atziņa, ka vienas saimes valodām ir bijusi kāda kopīga pirmvaloda…" at bounding box center [585, 268] width 883 height 96
click at [591, 484] on button "3" at bounding box center [609, 493] width 37 height 37
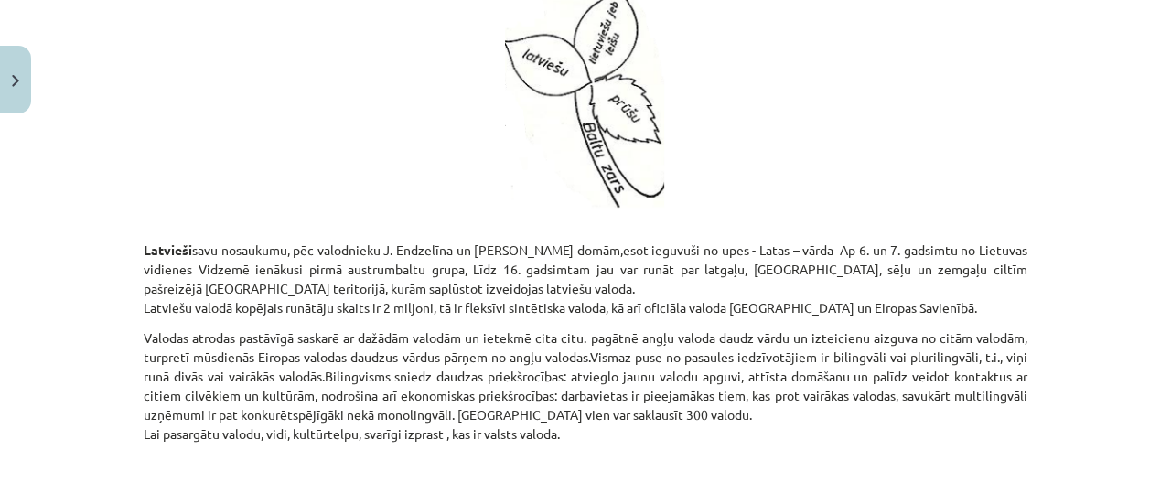
scroll to position [1862, 0]
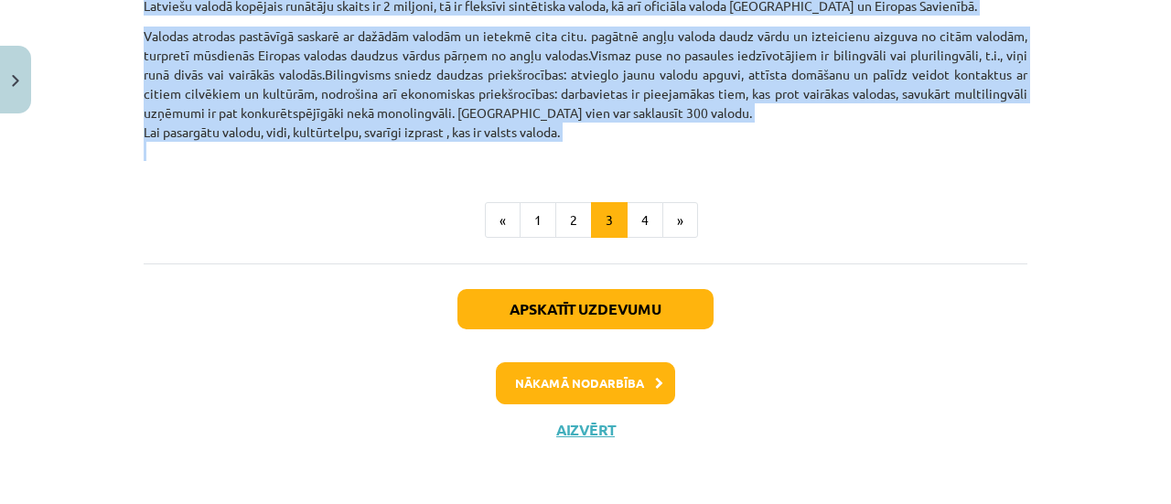
drag, startPoint x: 410, startPoint y: 63, endPoint x: 669, endPoint y: 145, distance: 271.6
copy div "Indoeiropiešu valodu saimes raksturojums 17. gadsimta 1647. gadā dāņu filologs …"
click at [629, 231] on button "4" at bounding box center [644, 220] width 37 height 37
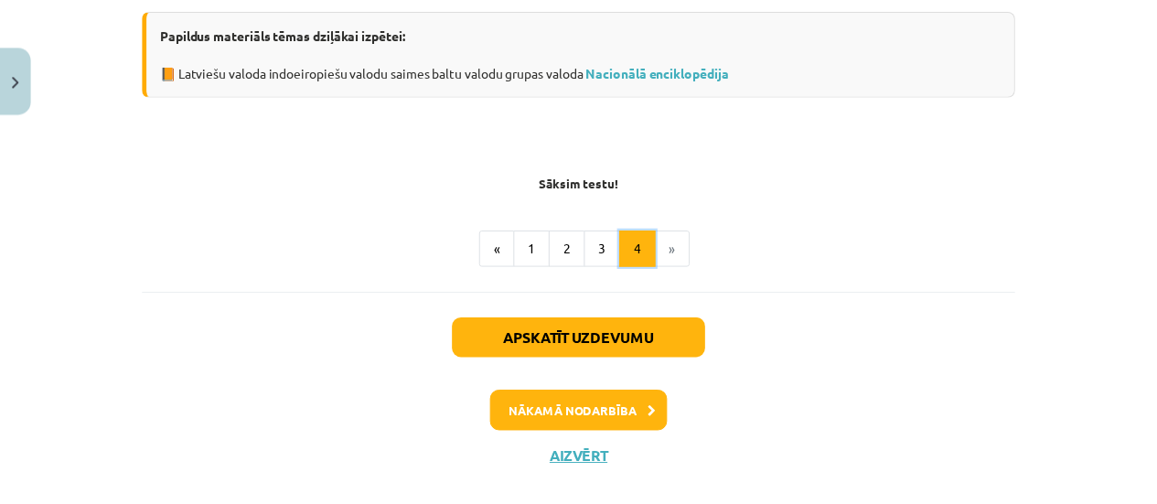
scroll to position [784, 0]
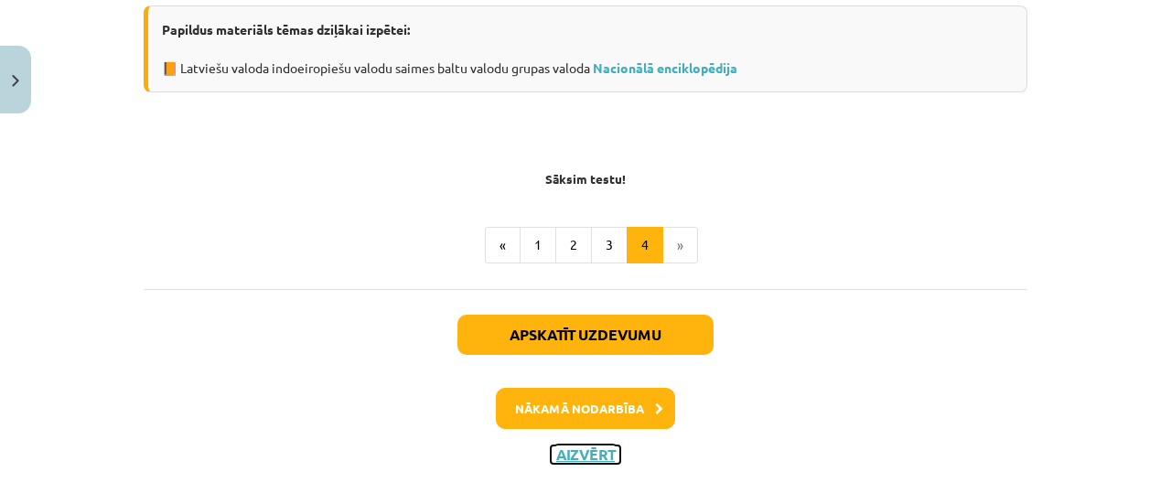
click at [589, 452] on button "Aizvērt" at bounding box center [586, 454] width 70 height 18
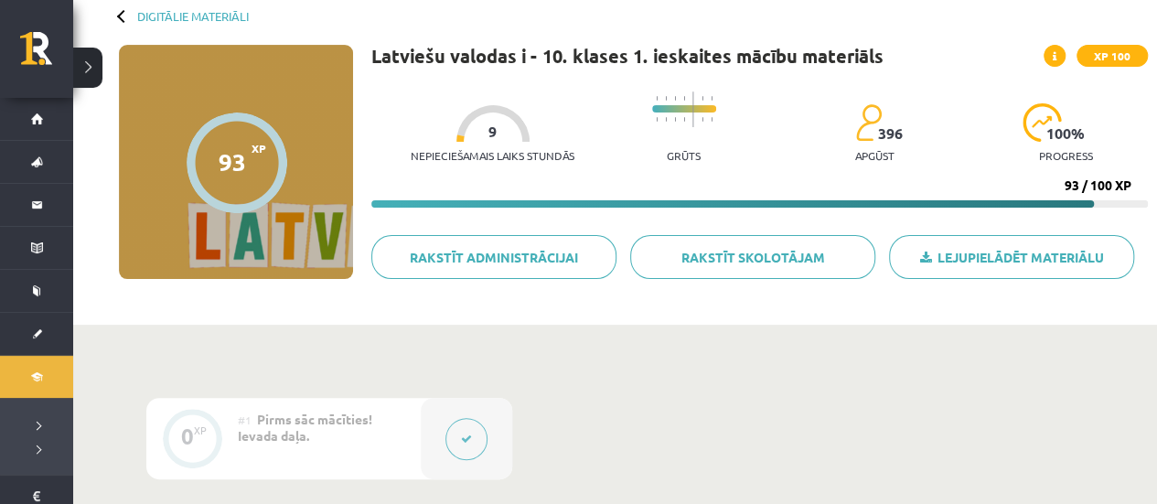
scroll to position [91, 0]
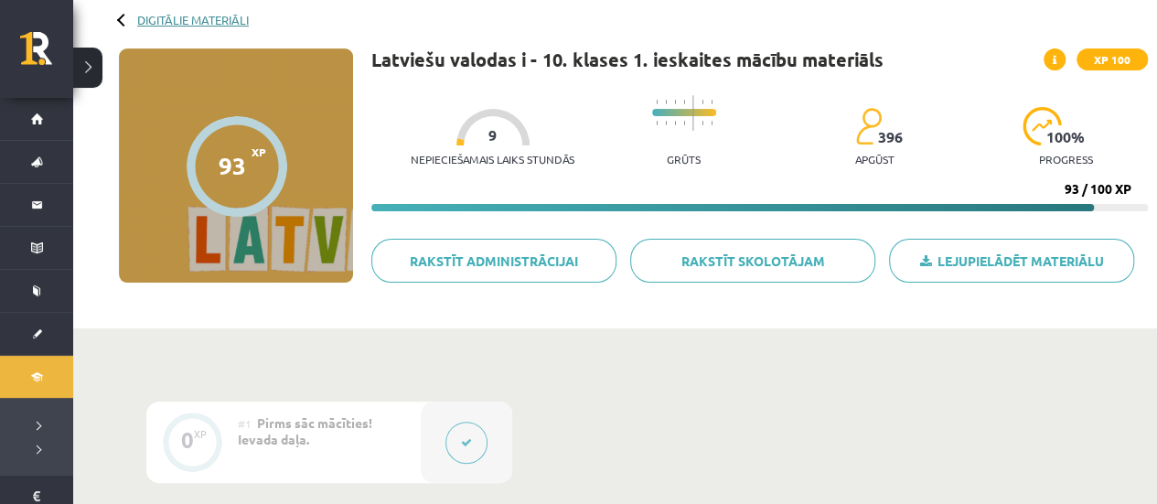
click at [203, 25] on div "Digitālie materiāli 93 XP XP 100 93 / 100 XP Latviešu valodas i - 10. klases 1.…" at bounding box center [615, 153] width 1084 height 349
click at [168, 21] on link "Digitālie materiāli" at bounding box center [193, 20] width 112 height 14
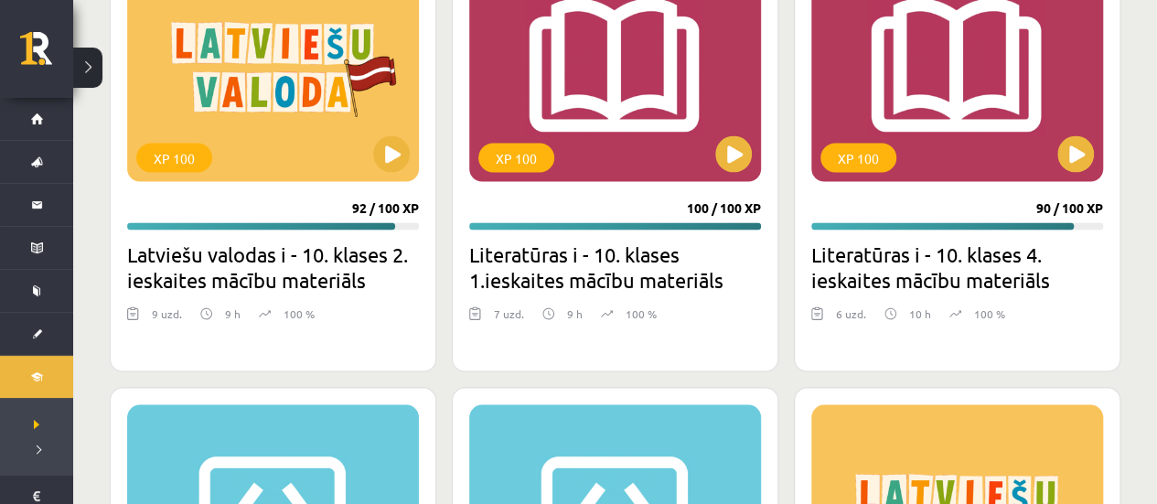
scroll to position [1829, 0]
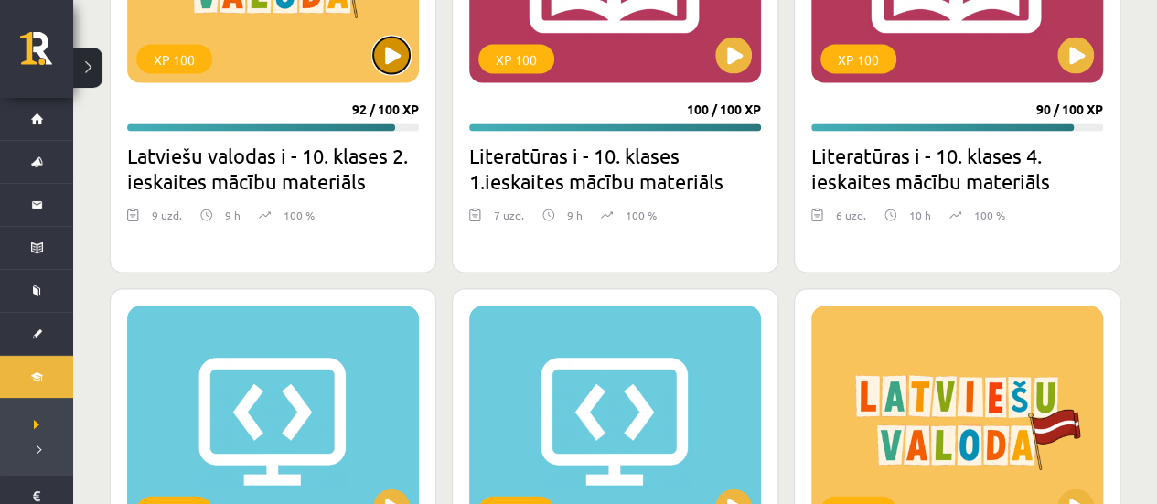
click at [391, 43] on button at bounding box center [391, 55] width 37 height 37
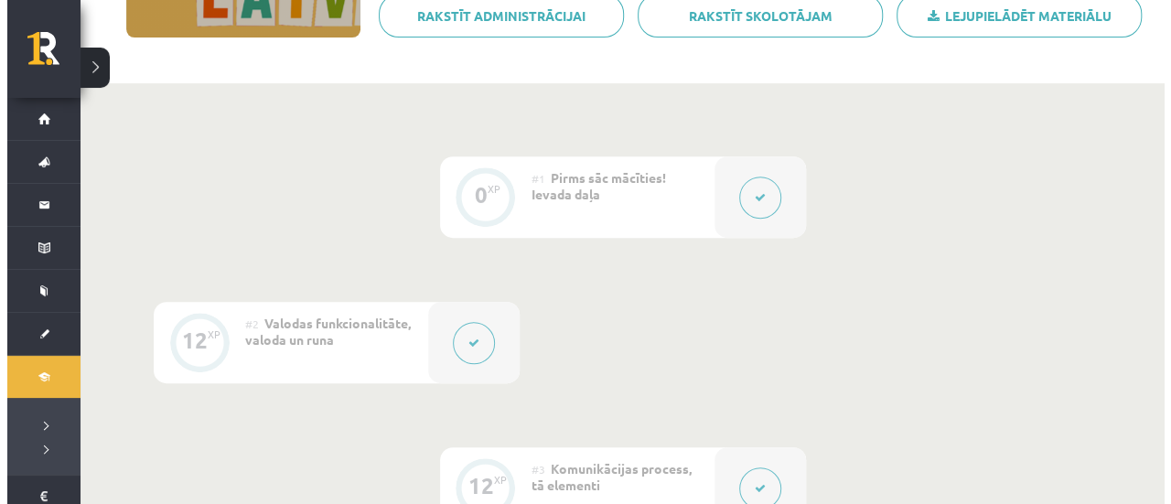
scroll to position [366, 0]
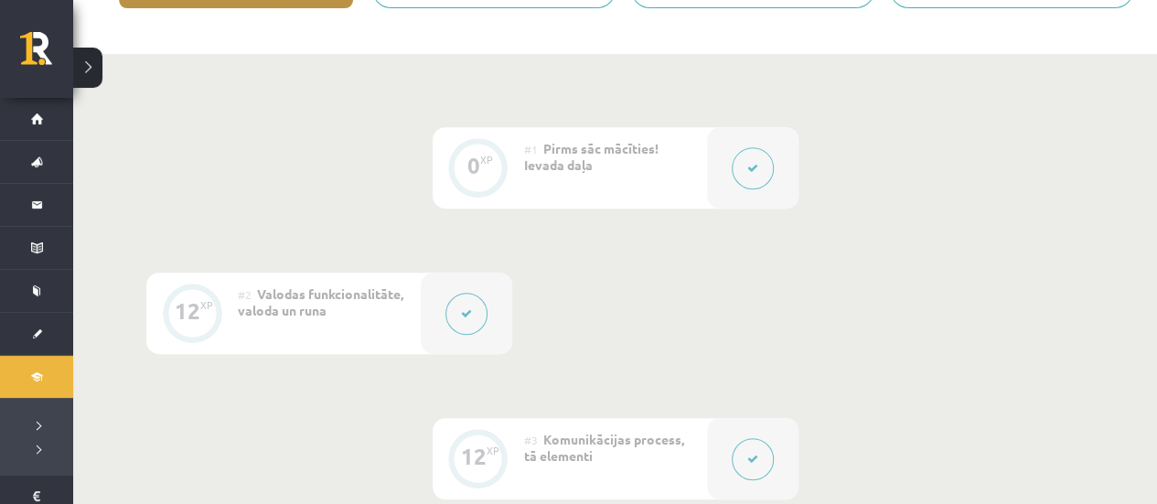
click at [466, 316] on icon at bounding box center [466, 313] width 11 height 11
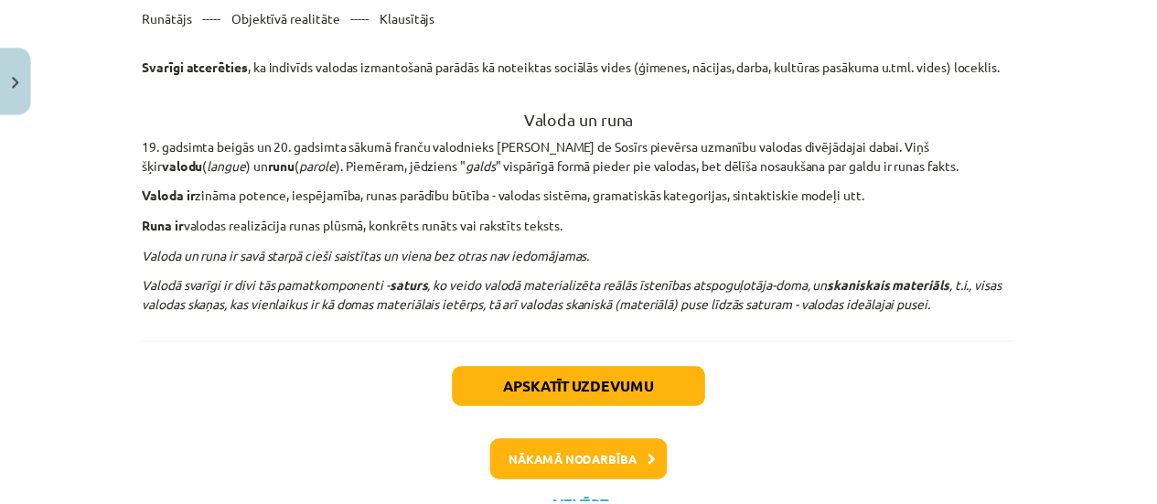
scroll to position [1875, 0]
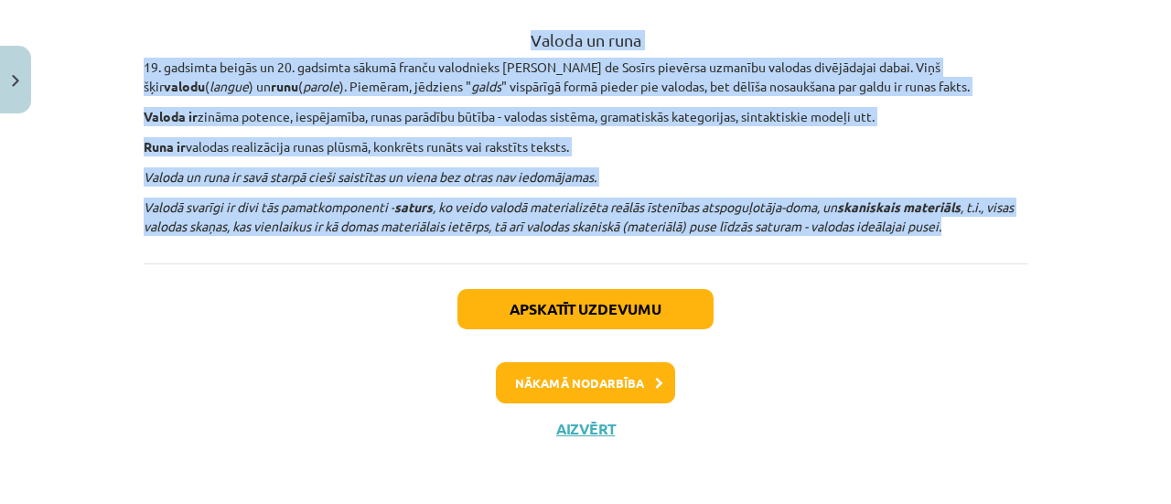
drag, startPoint x: 489, startPoint y: 231, endPoint x: 1001, endPoint y: 222, distance: 511.3
copy div "Valodas funkcionalitāte Lai izprastu valodas funkcionalitāti, ļoti svarīgi apzi…"
click at [590, 426] on button "Aizvērt" at bounding box center [586, 429] width 70 height 18
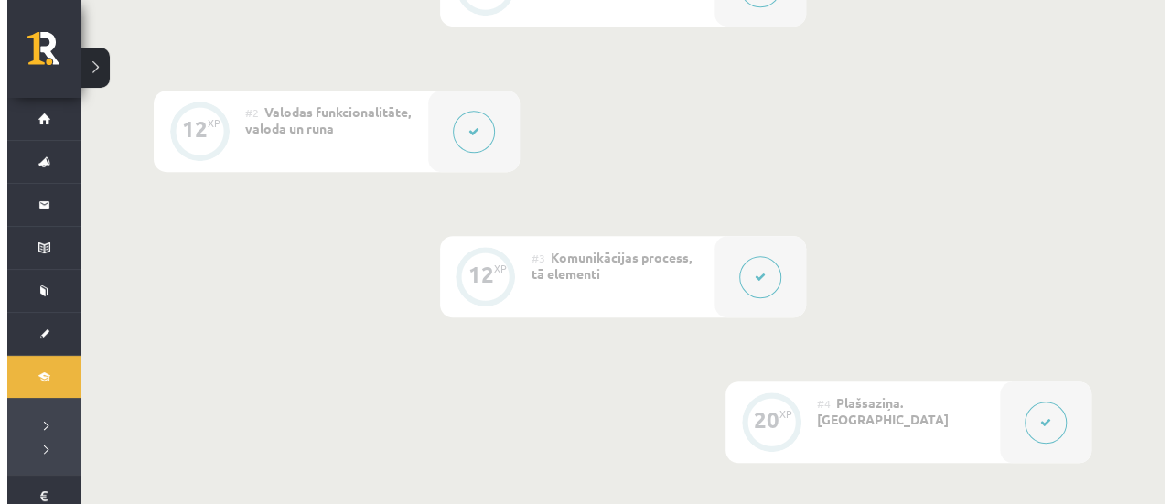
scroll to position [549, 0]
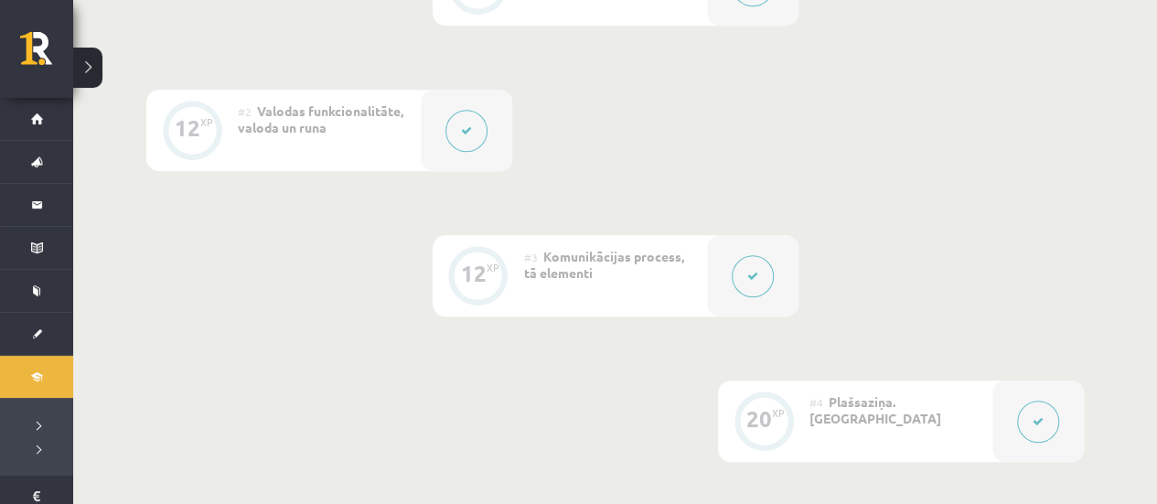
click at [757, 283] on button at bounding box center [753, 276] width 42 height 42
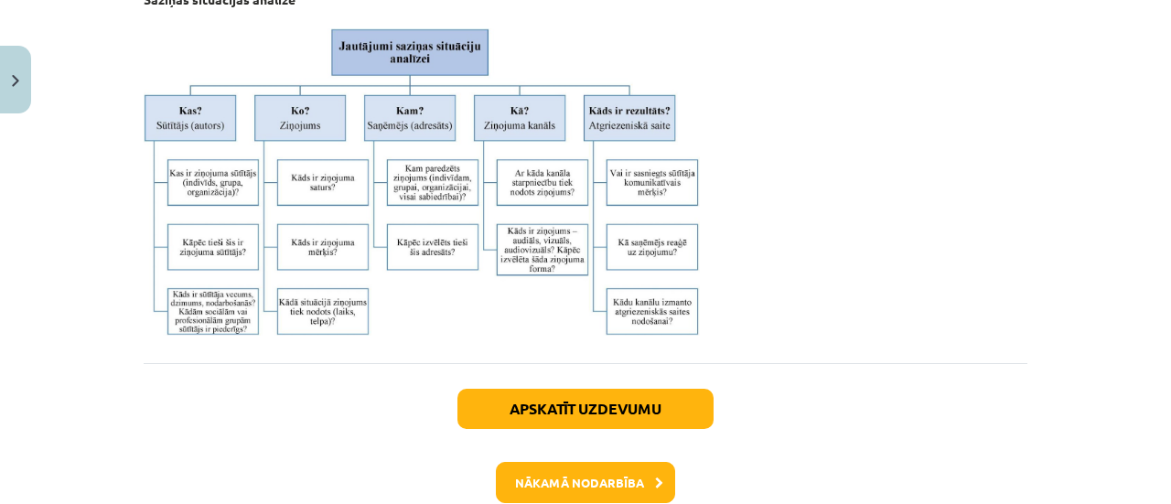
scroll to position [5083, 0]
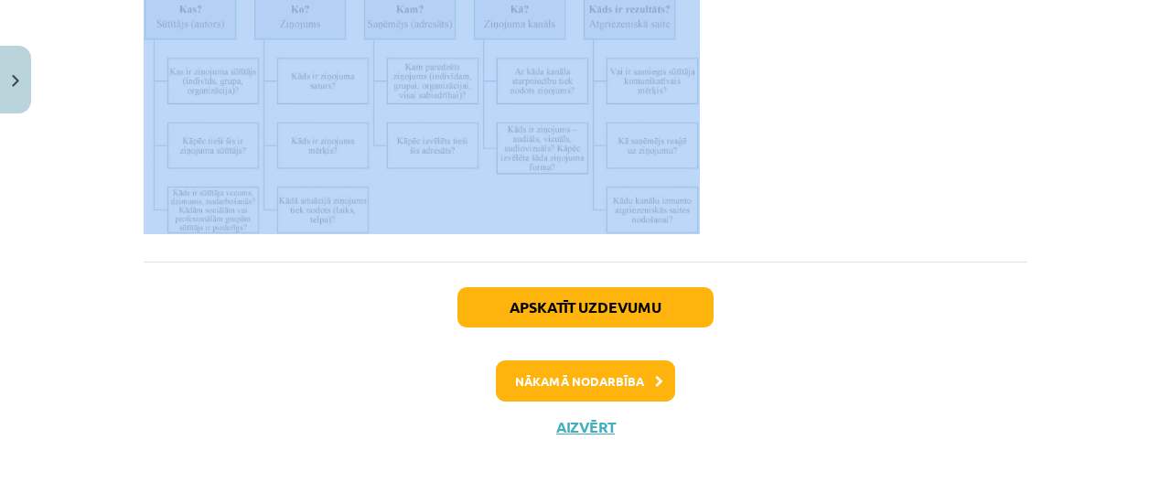
drag, startPoint x: 133, startPoint y: 58, endPoint x: 717, endPoint y: 217, distance: 605.7
click at [637, 374] on button "Nākamā nodarbība" at bounding box center [585, 381] width 179 height 42
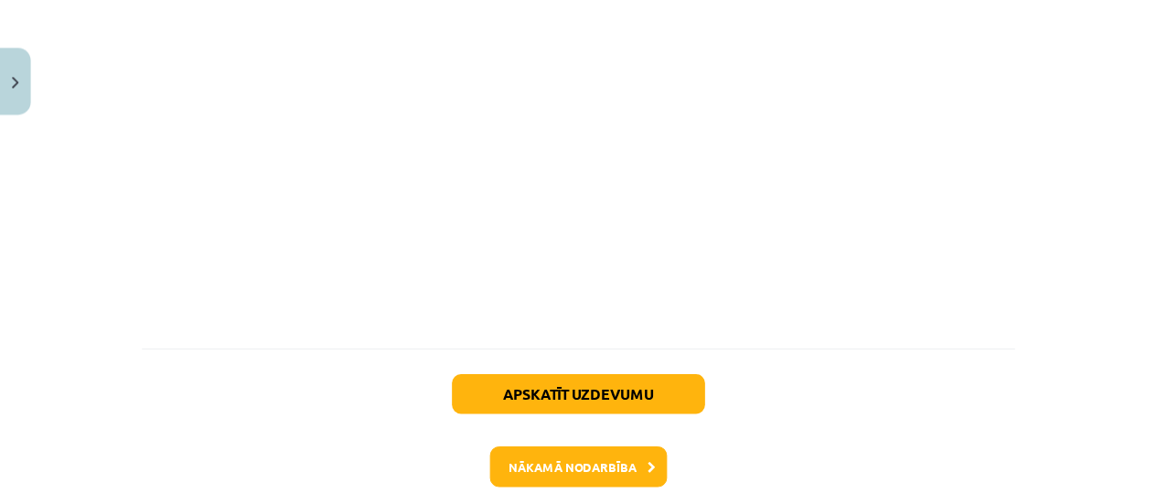
scroll to position [2832, 0]
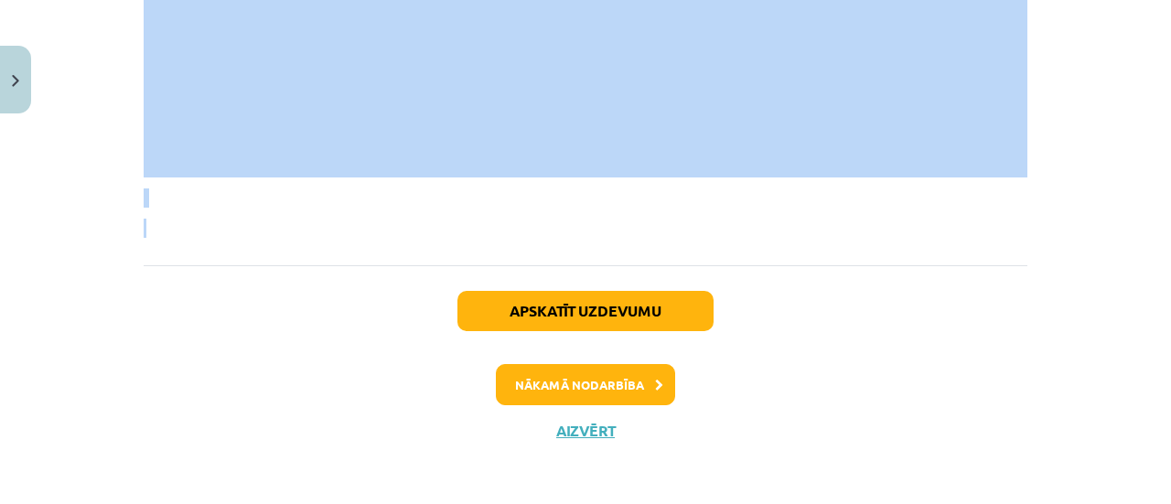
drag, startPoint x: 133, startPoint y: 7, endPoint x: 724, endPoint y: 211, distance: 625.9
copy div "Plašsaziņa ir informācijas sniegšana ar preses un informācijas tehnoloģijas pal…"
click at [566, 430] on button "Aizvērt" at bounding box center [586, 431] width 70 height 18
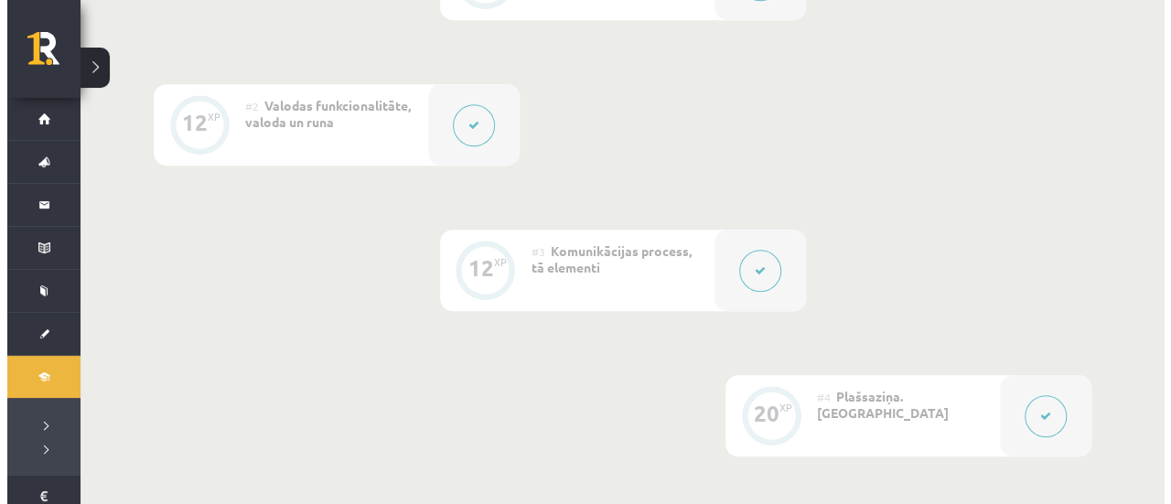
scroll to position [549, 0]
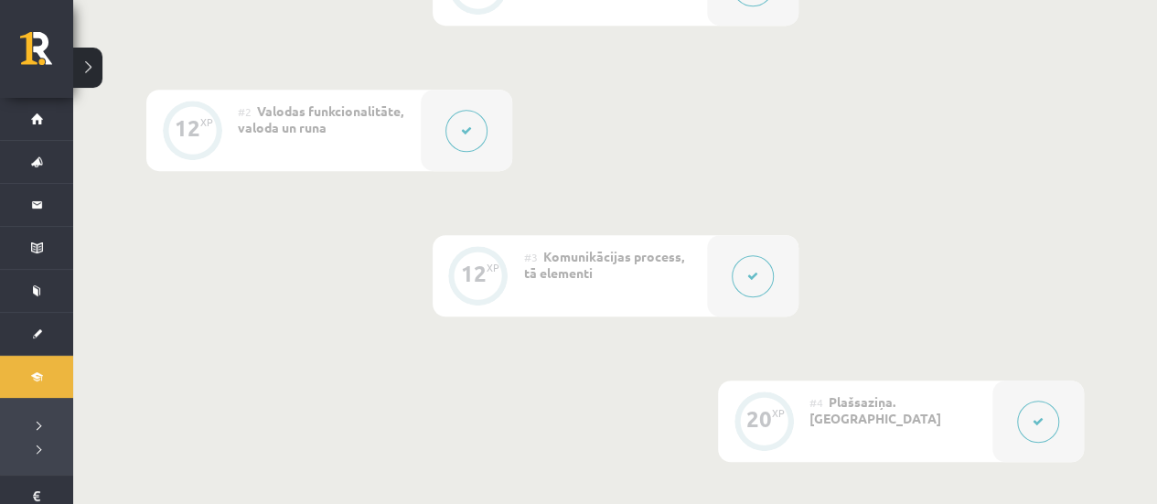
click at [750, 284] on button at bounding box center [753, 276] width 42 height 42
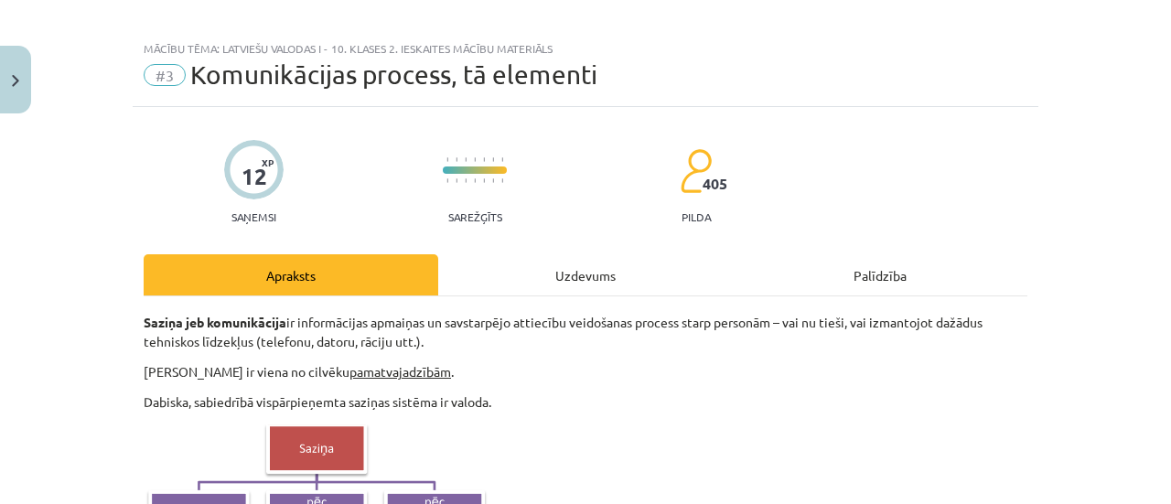
scroll to position [0, 0]
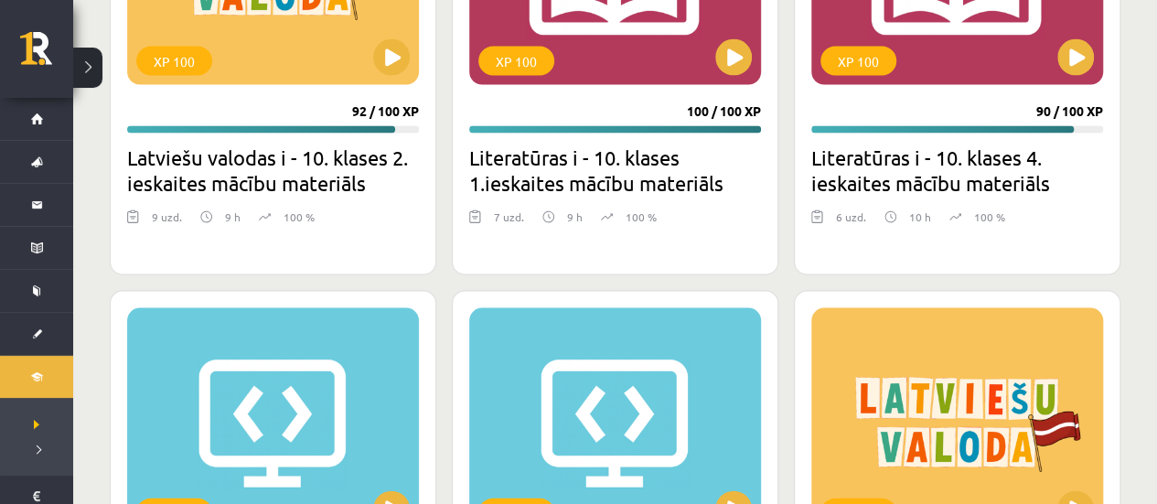
scroll to position [1738, 0]
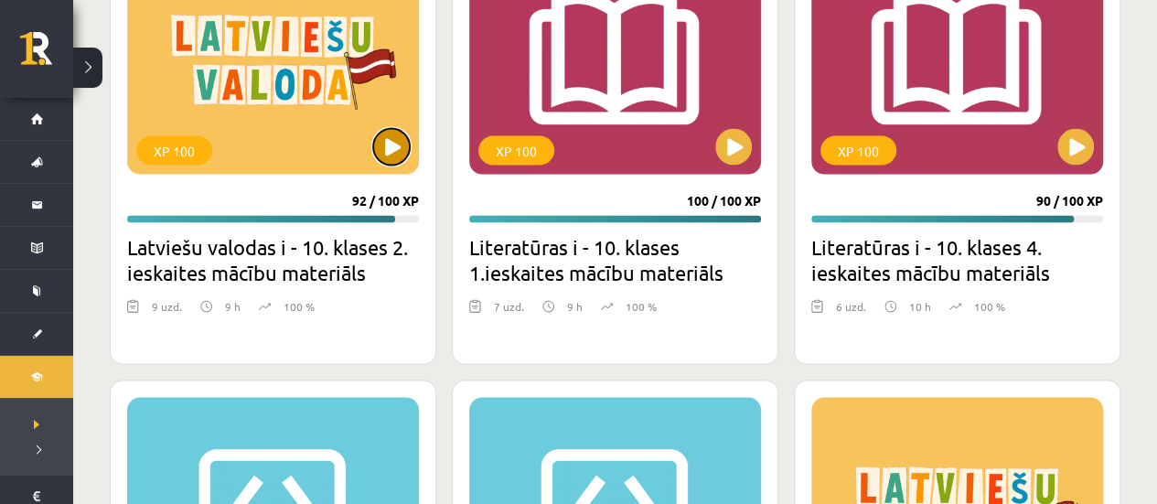
click at [390, 156] on button at bounding box center [391, 147] width 37 height 37
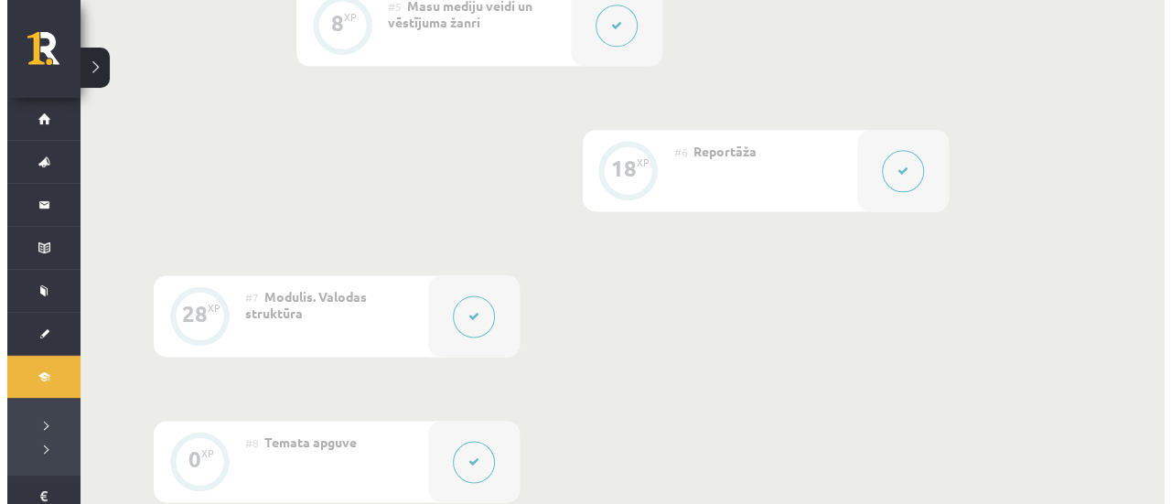
scroll to position [1280, 0]
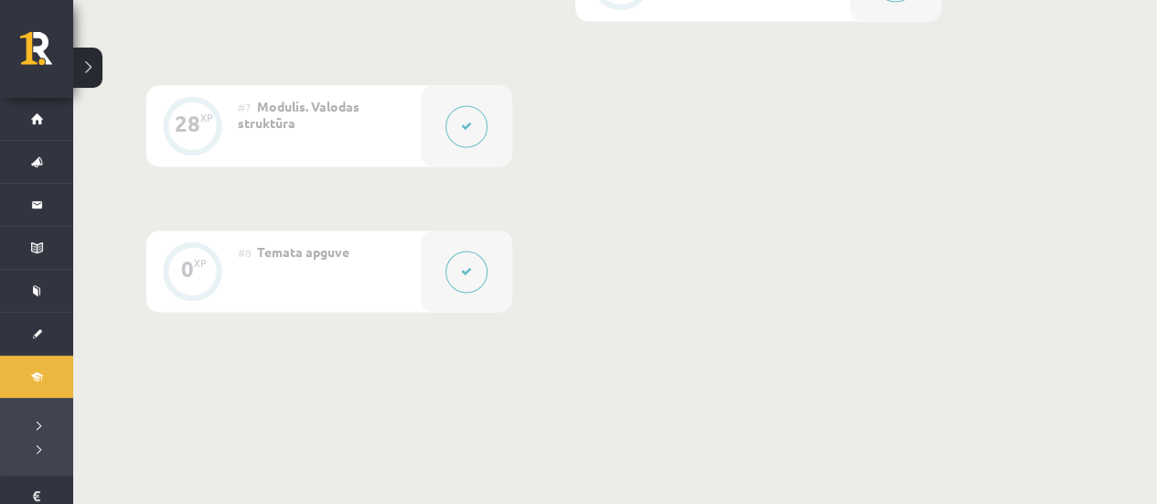
click at [459, 128] on button at bounding box center [466, 126] width 42 height 42
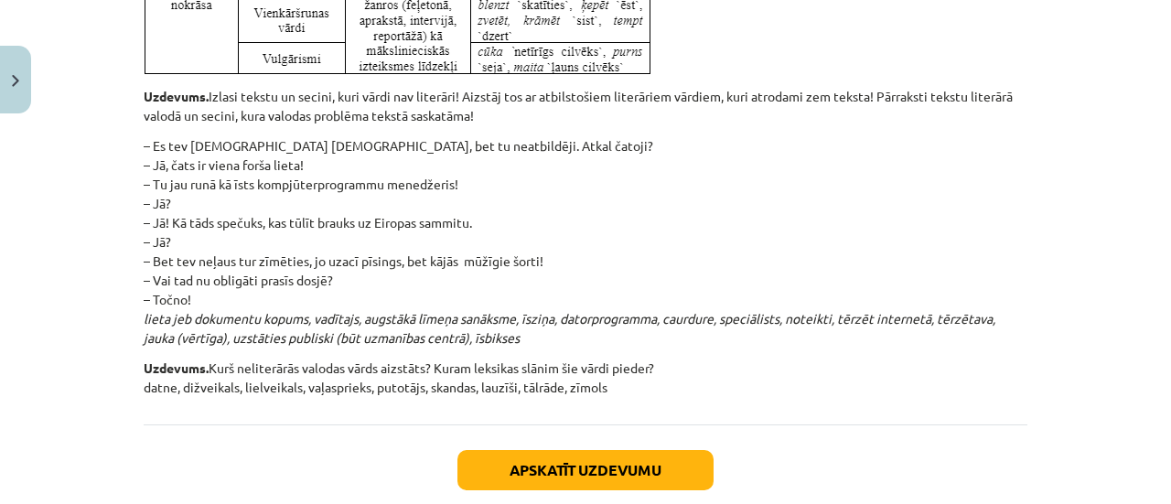
scroll to position [4939, 0]
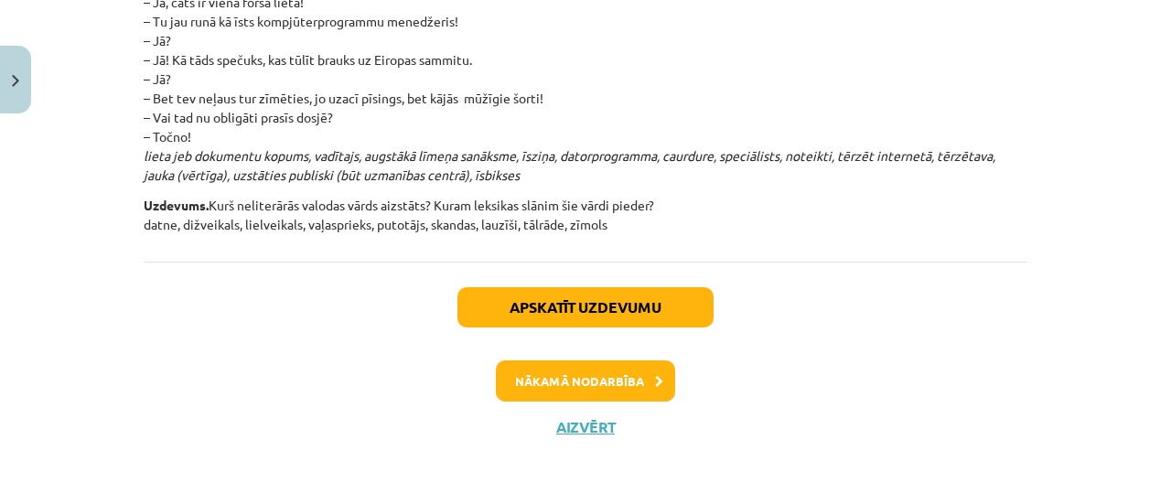
drag, startPoint x: 467, startPoint y: 178, endPoint x: 651, endPoint y: 177, distance: 183.8
copy div "Vārdu krājums. Vārda nozīme Vārda nozīme ir skaniski izteiktais vārda jēdzienis…"
click at [655, 104] on p "– Es tev sūtīju mesidžu, bet tu neatbildēji. Atkal čatoji? – Jā, čats ir viena …" at bounding box center [585, 78] width 883 height 211
click at [628, 391] on button "Nākamā nodarbība" at bounding box center [585, 381] width 179 height 42
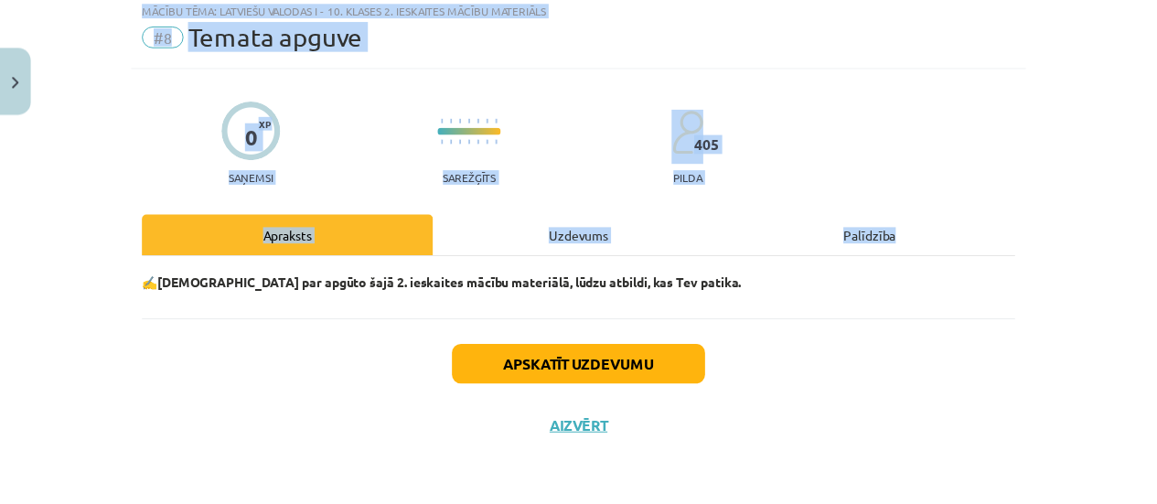
scroll to position [46, 0]
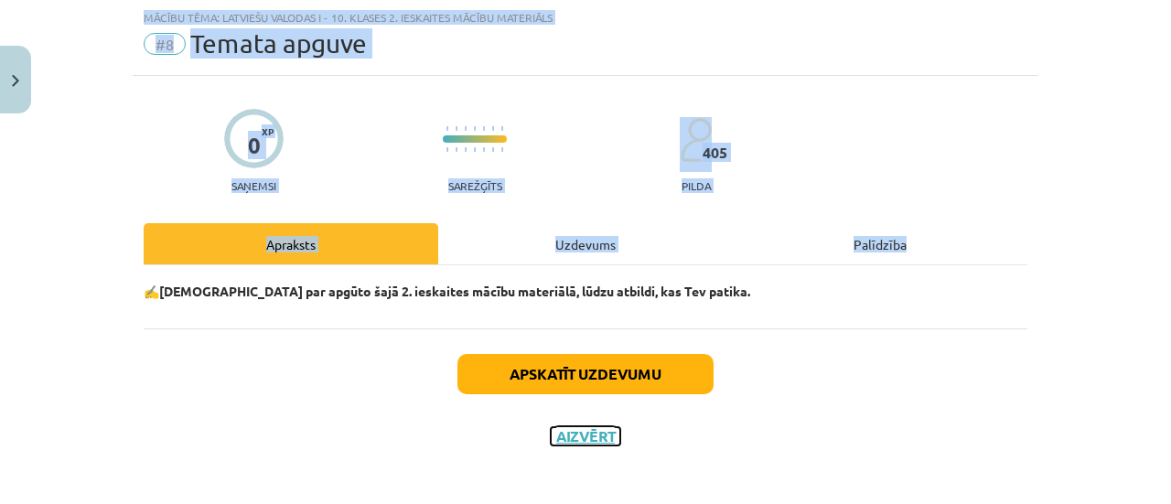
click at [571, 431] on button "Aizvērt" at bounding box center [586, 436] width 70 height 18
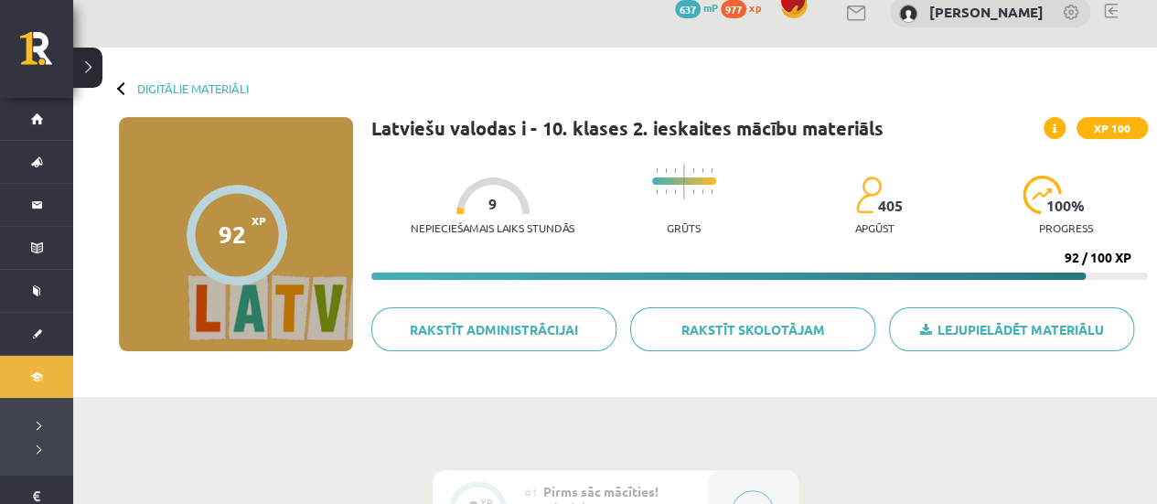
scroll to position [0, 0]
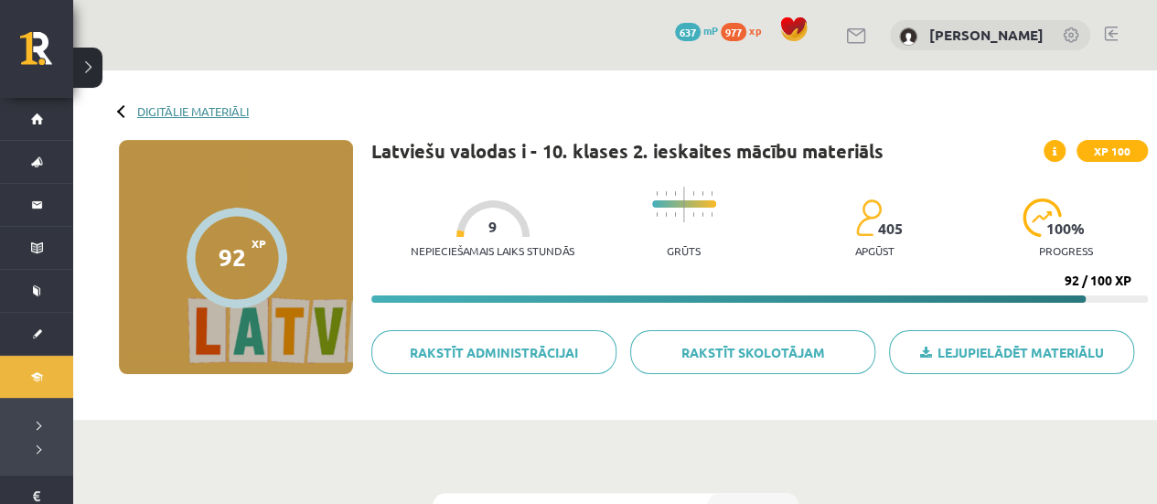
click at [188, 112] on link "Digitālie materiāli" at bounding box center [193, 111] width 112 height 14
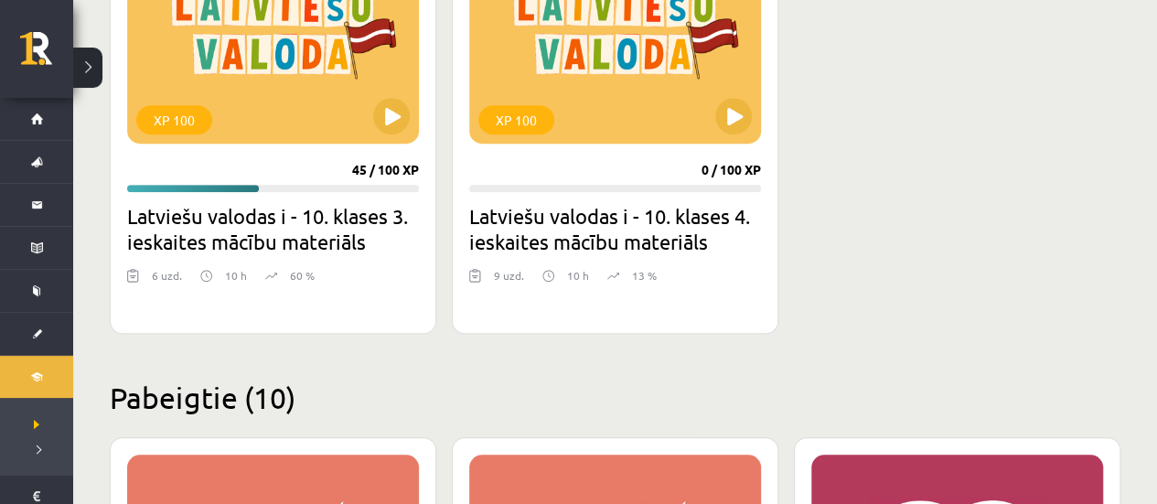
scroll to position [640, 0]
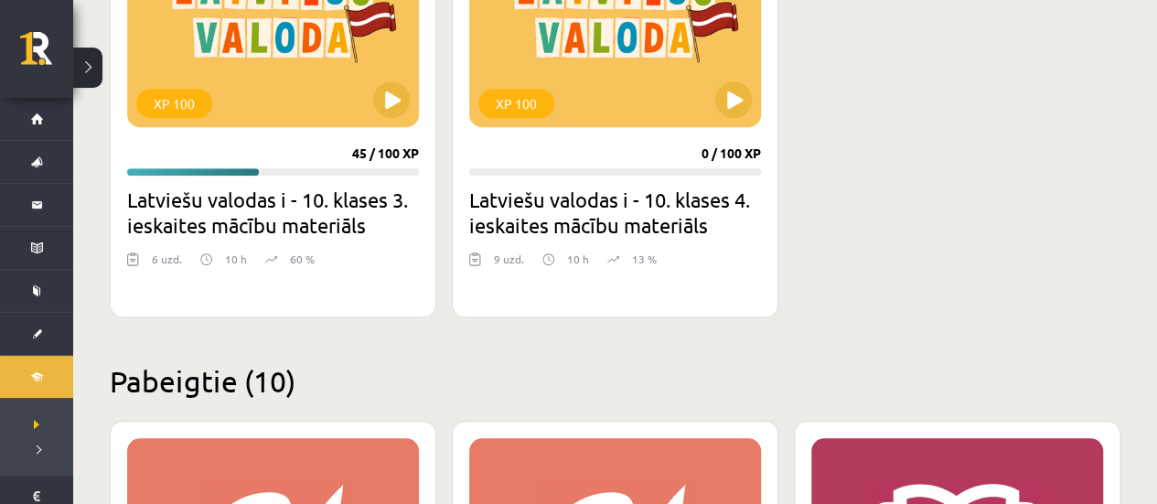
click at [369, 208] on h2 "Latviešu valodas i - 10. klases 3. ieskaites mācību materiāls" at bounding box center [273, 212] width 292 height 51
click at [375, 112] on div "XP 100" at bounding box center [273, 12] width 292 height 229
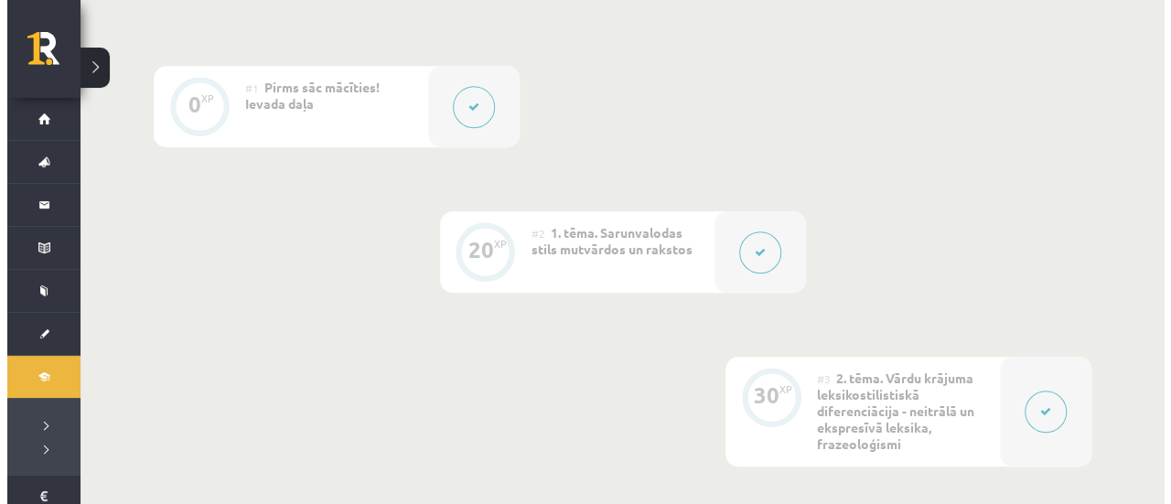
scroll to position [549, 0]
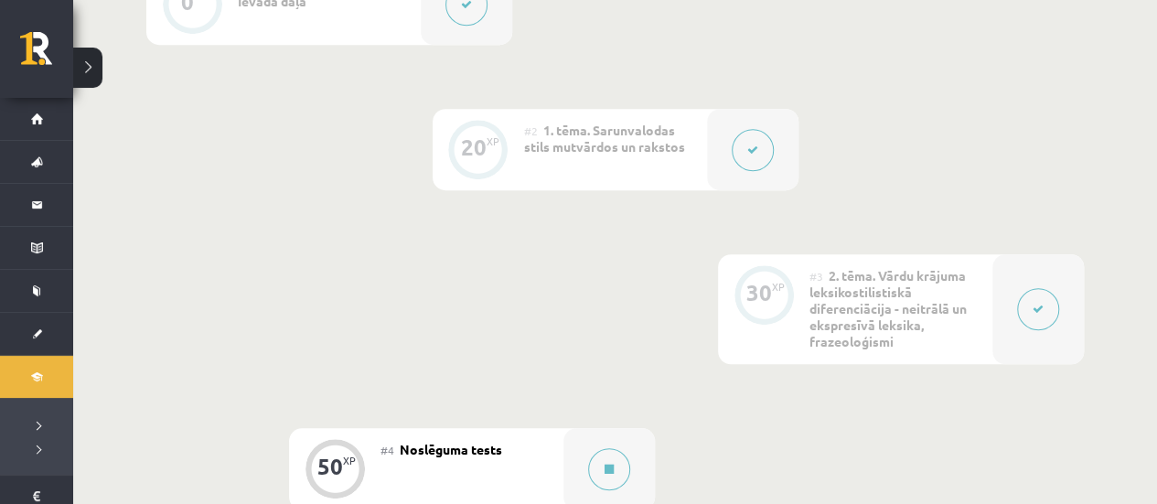
click at [606, 150] on span "1. tēma. Sarunvalodas stils mutvārdos un rakstos" at bounding box center [604, 138] width 161 height 33
click at [766, 150] on button at bounding box center [753, 150] width 42 height 42
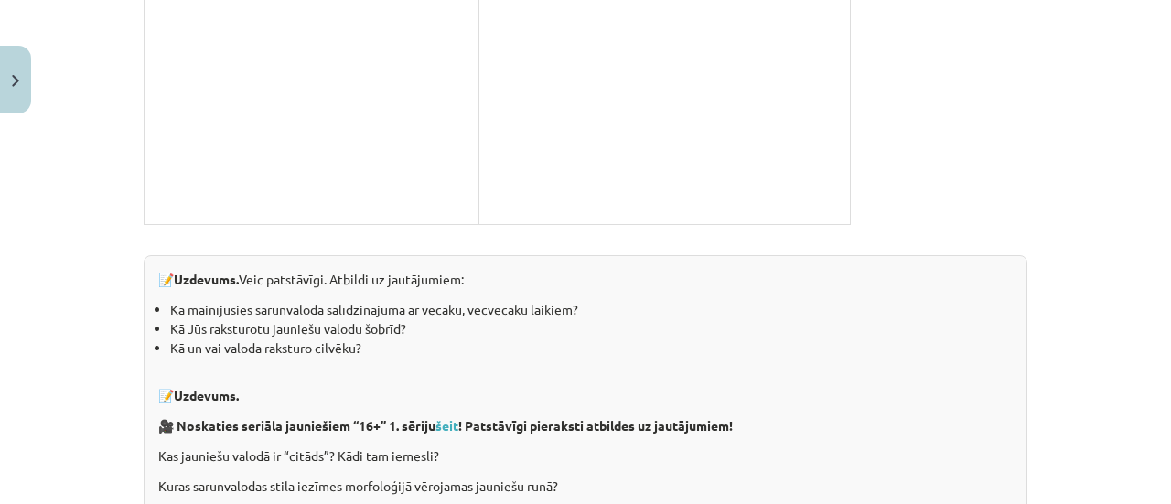
scroll to position [4051, 0]
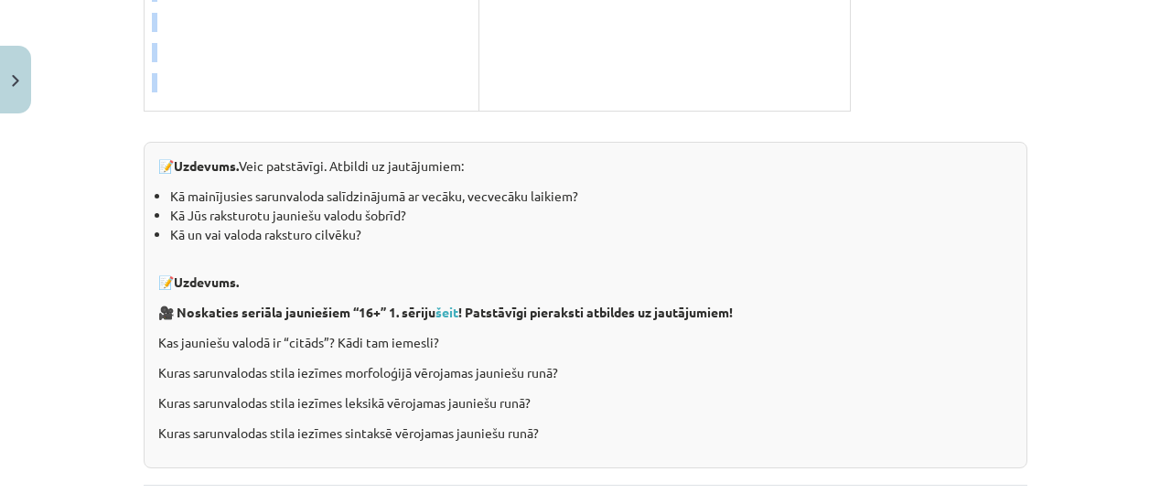
drag, startPoint x: 482, startPoint y: 129, endPoint x: 573, endPoint y: 89, distance: 99.1
copy div "loremi dolor sitametconse Adipisc elitseddo eius temporin utl ETDOLOREMAGNAALIQ…"
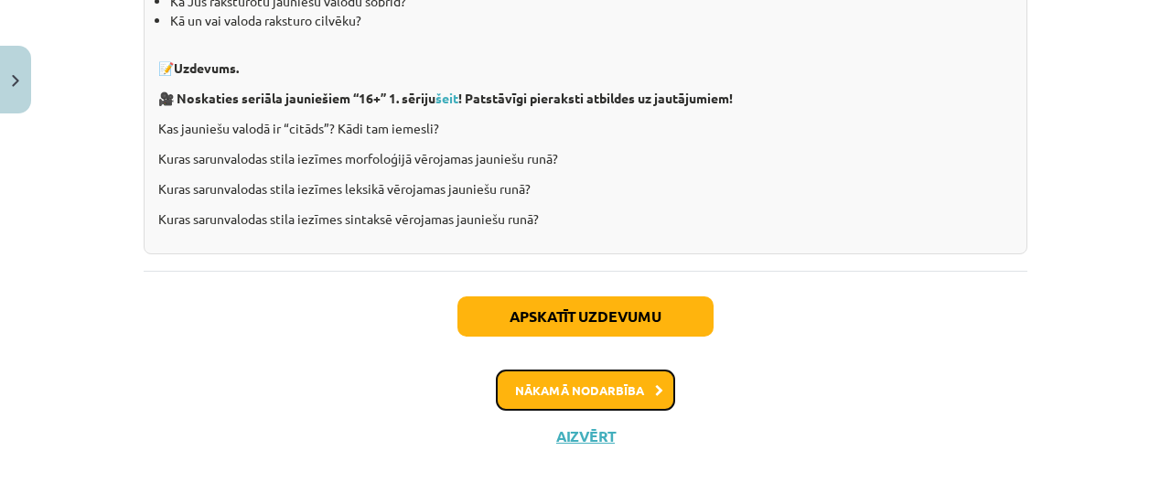
click at [631, 381] on button "Nākamā nodarbība" at bounding box center [585, 390] width 179 height 42
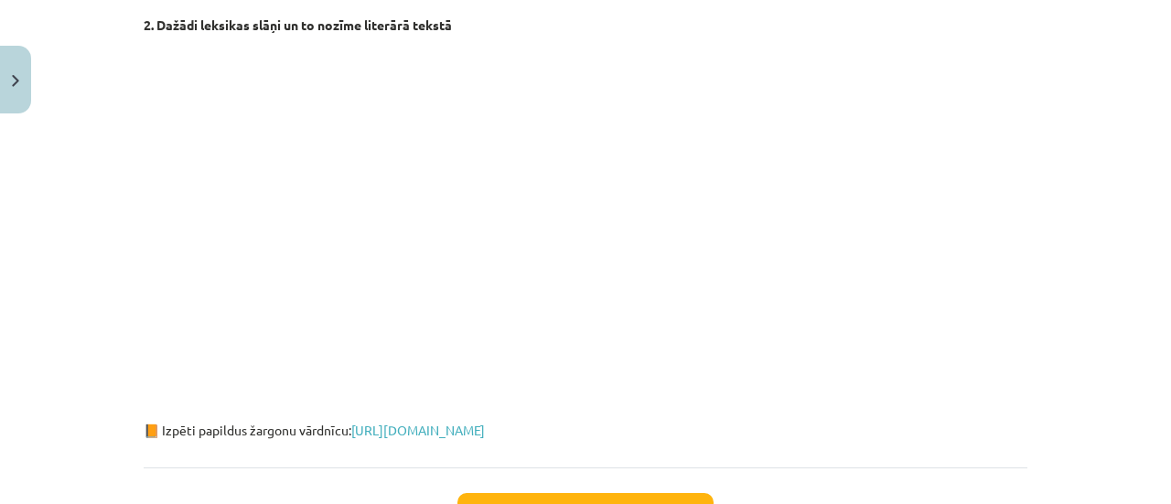
scroll to position [4960, 0]
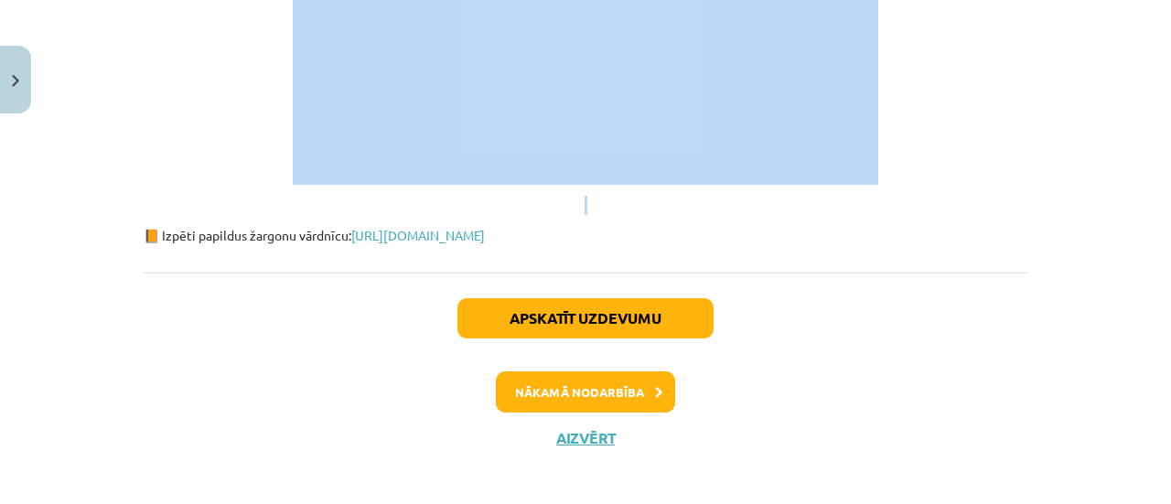
drag, startPoint x: 512, startPoint y: 449, endPoint x: 860, endPoint y: 198, distance: 428.4
copy div "Loremips dolorsi Ametcons adipisc el seddoeiusmodtem incid utlabor etdolo - mag…"
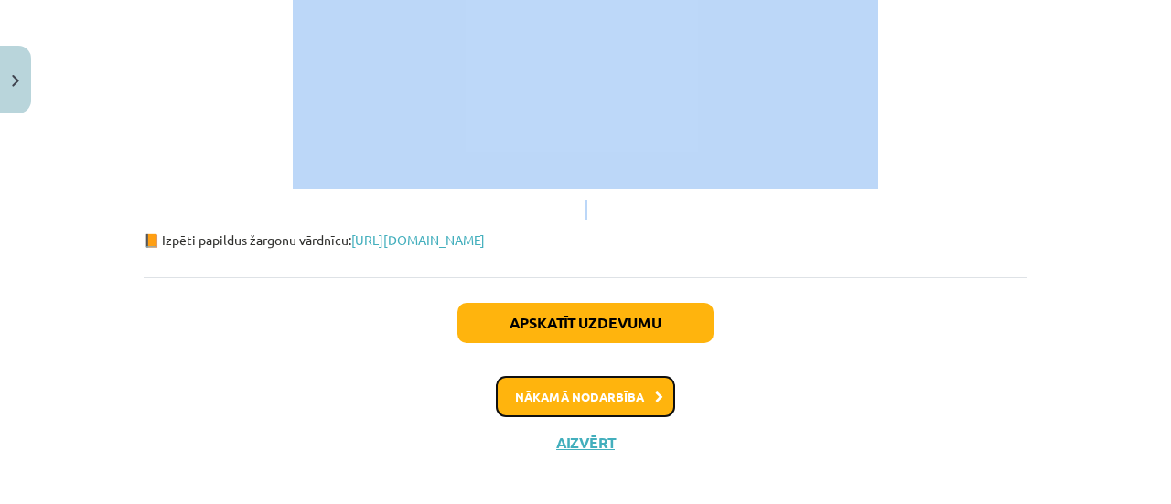
click at [608, 396] on button "Nākamā nodarbība" at bounding box center [585, 397] width 179 height 42
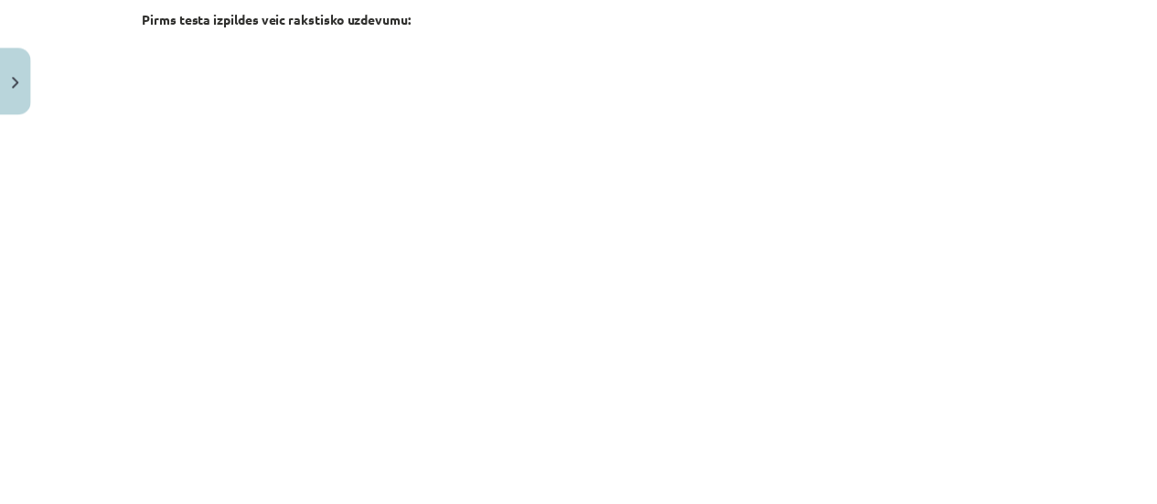
scroll to position [686, 0]
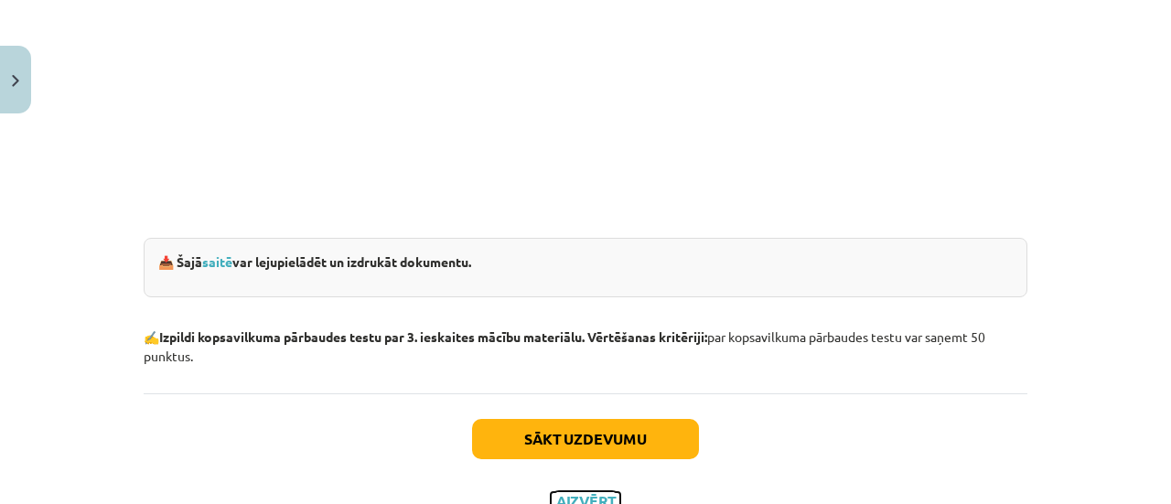
click at [573, 497] on button "Aizvērt" at bounding box center [586, 501] width 70 height 18
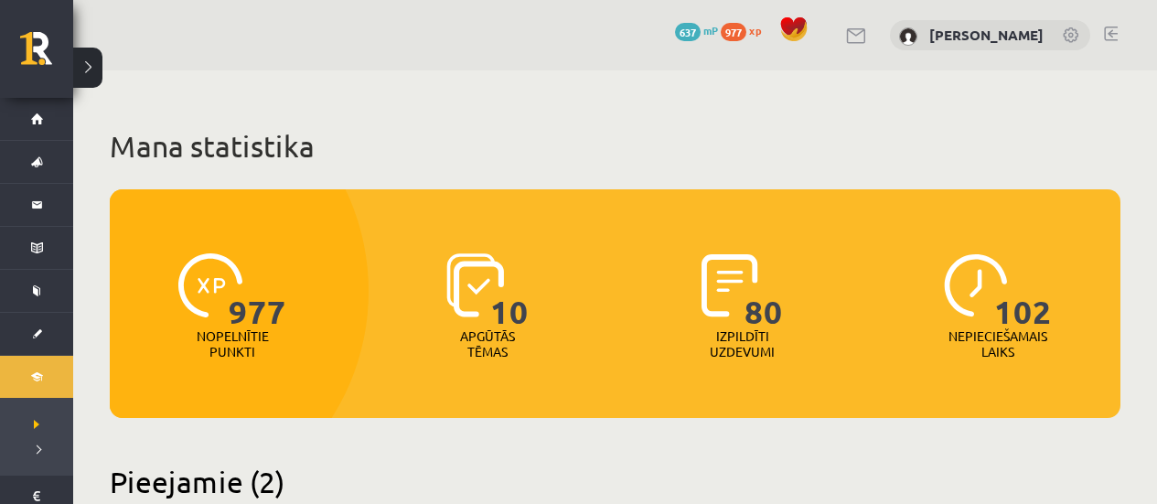
scroll to position [640, 0]
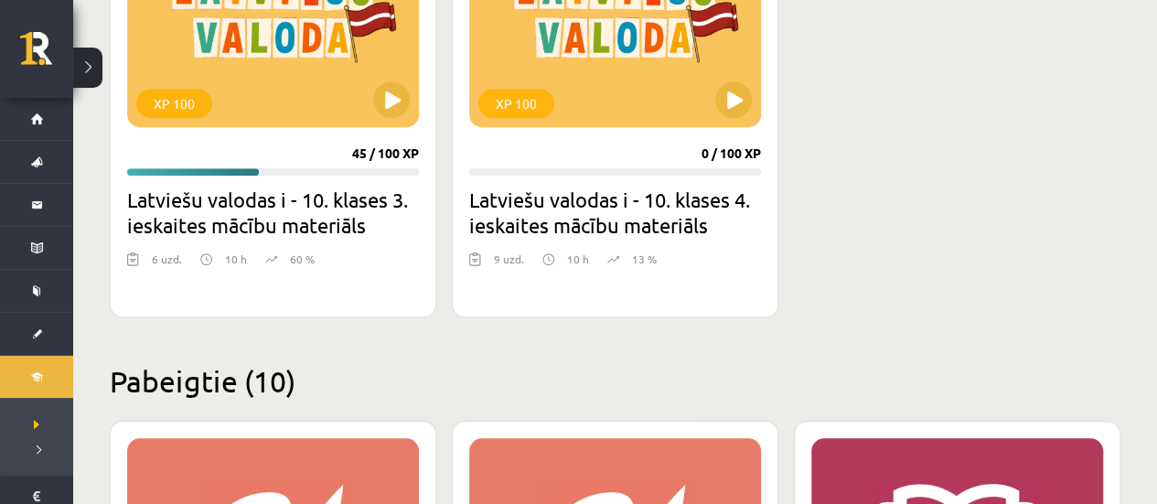
click at [650, 198] on h2 "Latviešu valodas i - 10. klases 4. ieskaites mācību materiāls" at bounding box center [615, 212] width 292 height 51
click at [721, 104] on button at bounding box center [733, 99] width 37 height 37
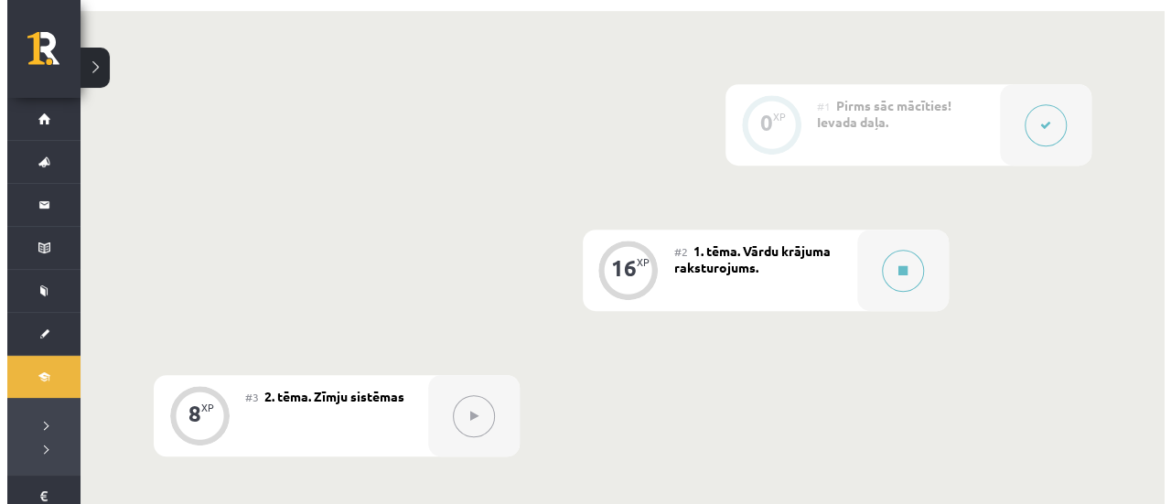
scroll to position [457, 0]
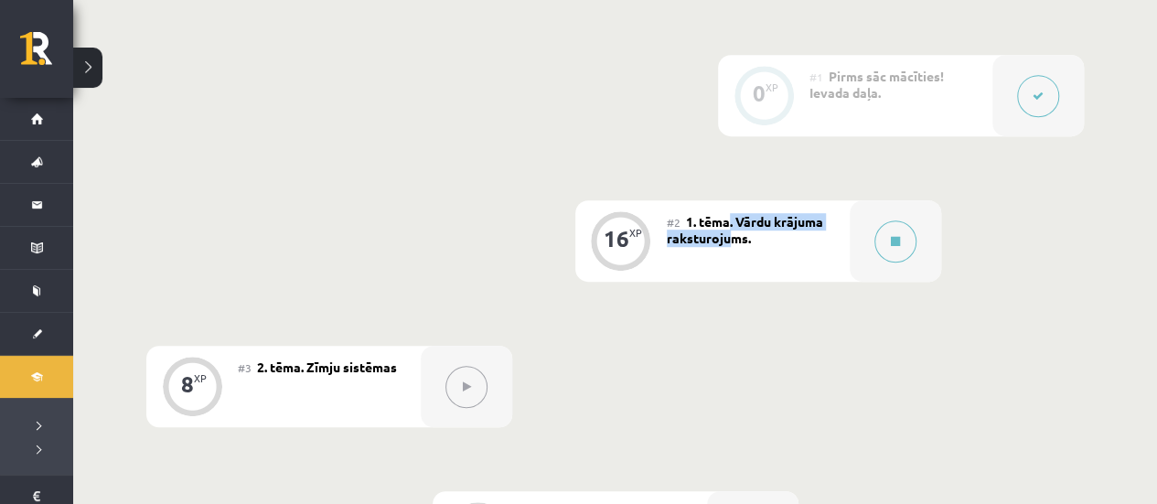
click at [730, 230] on div "#2 1. tēma. Vārdu krājuma raksturojums." at bounding box center [758, 240] width 183 height 81
click at [871, 246] on div at bounding box center [895, 240] width 91 height 81
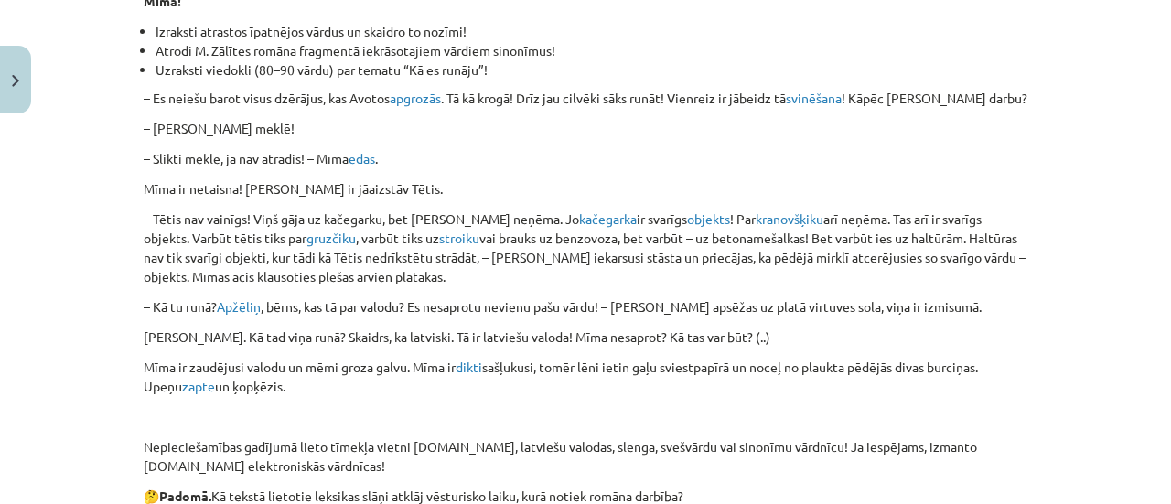
scroll to position [6516, 0]
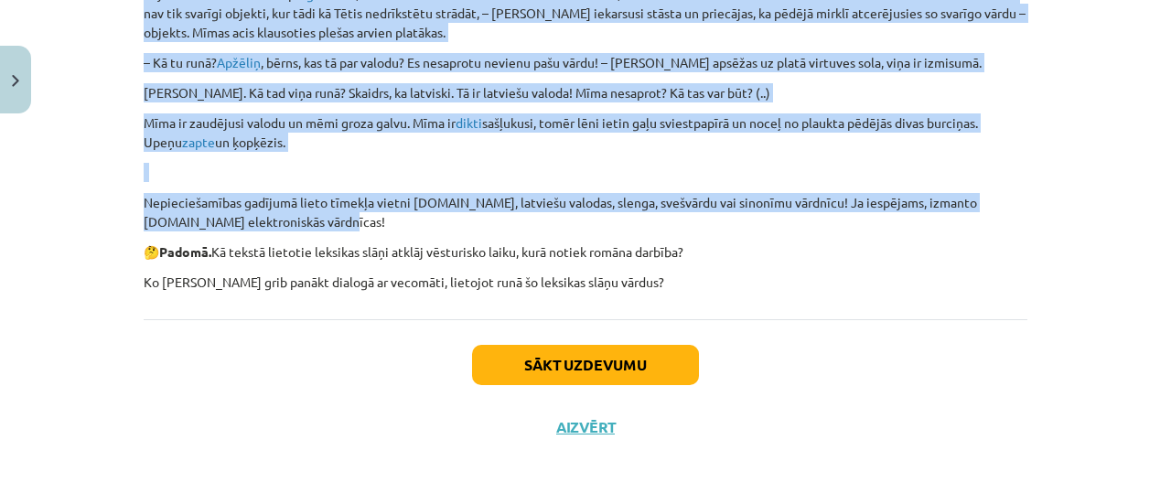
drag, startPoint x: 410, startPoint y: 74, endPoint x: 651, endPoint y: 229, distance: 286.7
copy div "Lorem ipsumdo sitametconse adipiscingelit Seddoei te incid utlaboreet dolorem, …"
click at [601, 434] on button "Aizvērt" at bounding box center [586, 427] width 70 height 18
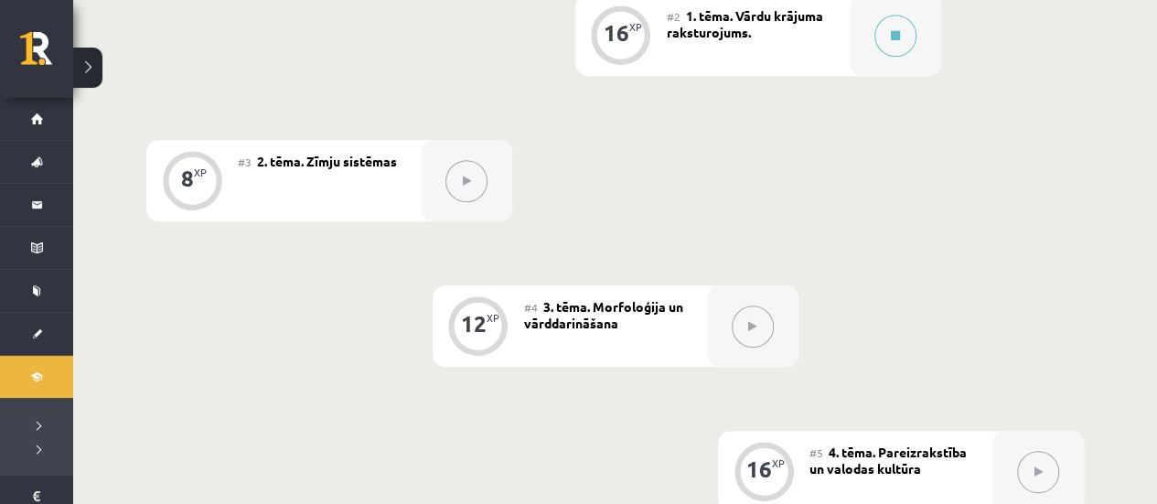
scroll to position [732, 0]
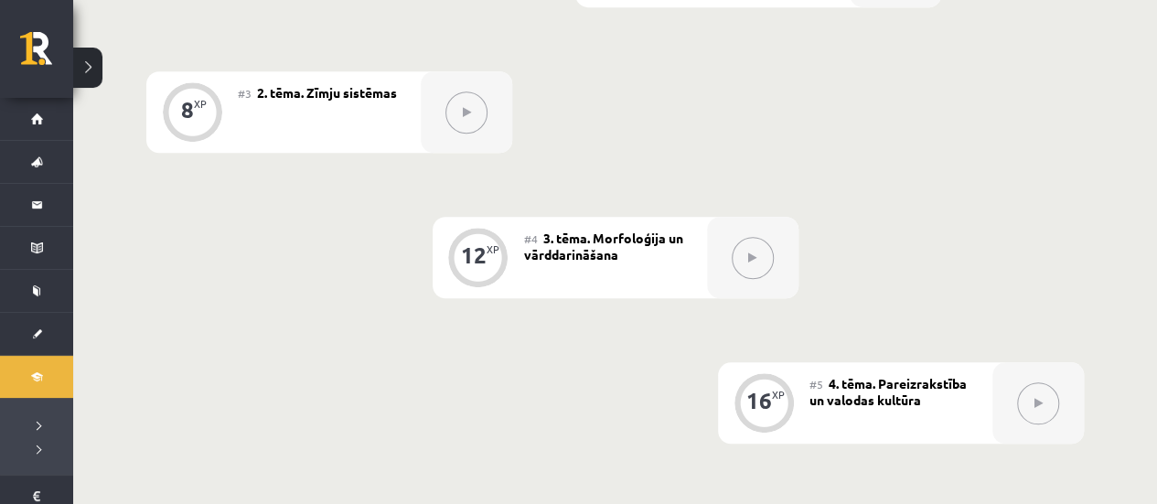
click at [457, 122] on button at bounding box center [466, 112] width 42 height 42
click at [477, 125] on button at bounding box center [466, 112] width 42 height 42
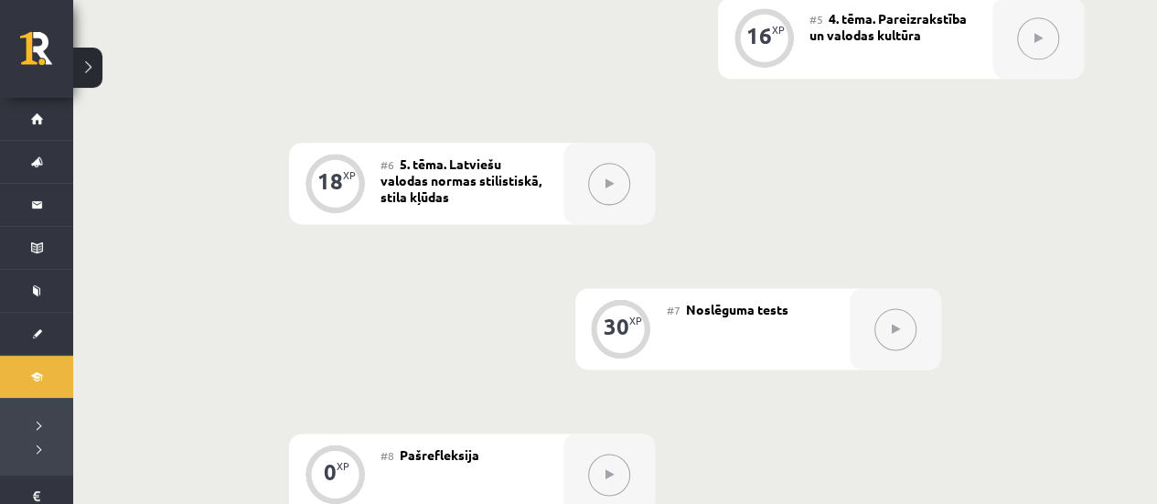
scroll to position [1097, 0]
